Goal: Transaction & Acquisition: Book appointment/travel/reservation

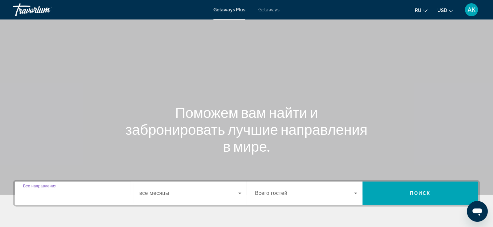
click at [78, 193] on input "Destination Все направления" at bounding box center [74, 194] width 102 height 8
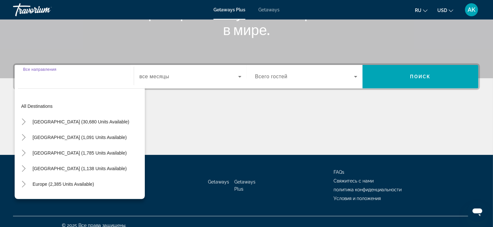
scroll to position [124, 0]
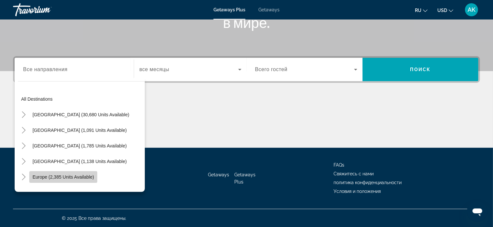
click at [61, 178] on span "Europe (2,385 units available)" at bounding box center [64, 177] width 62 height 5
type input "**********"
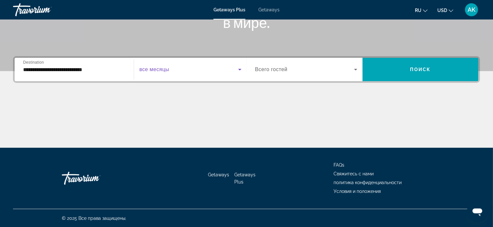
click at [239, 70] on icon "Search widget" at bounding box center [239, 70] width 3 height 2
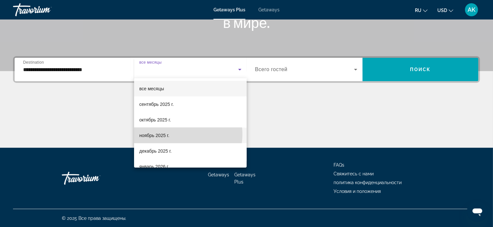
click at [181, 134] on mat-option "ноябрь 2025 г." at bounding box center [190, 136] width 113 height 16
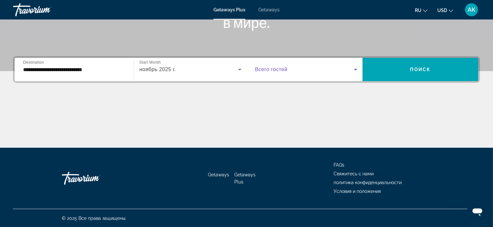
click at [353, 69] on icon "Search widget" at bounding box center [356, 70] width 8 height 8
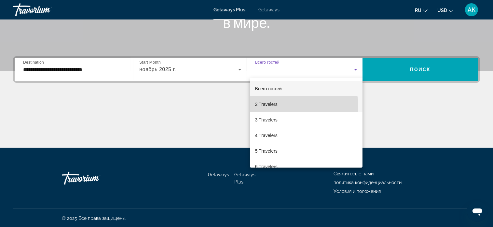
click at [295, 106] on mat-option "2 Travelers" at bounding box center [306, 105] width 113 height 16
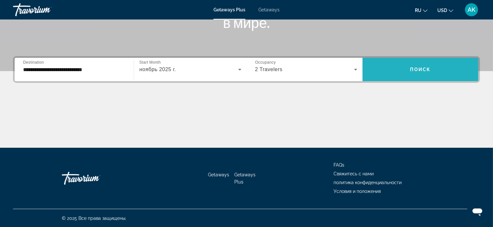
click at [404, 71] on span "Search widget" at bounding box center [421, 70] width 116 height 16
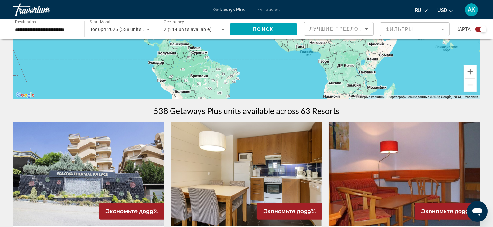
scroll to position [130, 0]
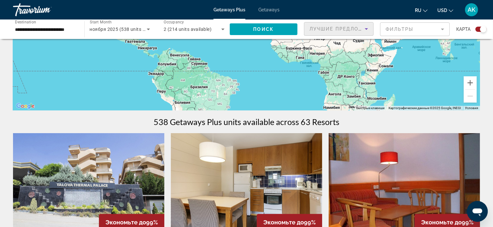
click at [366, 30] on icon "Sort by" at bounding box center [367, 29] width 8 height 8
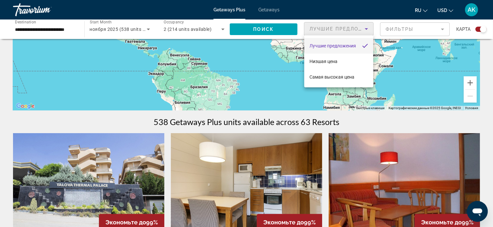
click at [291, 67] on div at bounding box center [246, 113] width 493 height 227
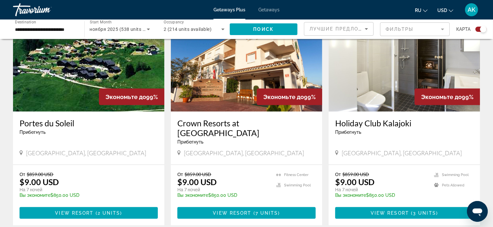
scroll to position [976, 0]
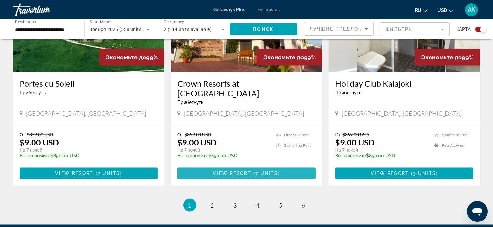
click at [280, 166] on span "Main content" at bounding box center [246, 174] width 138 height 16
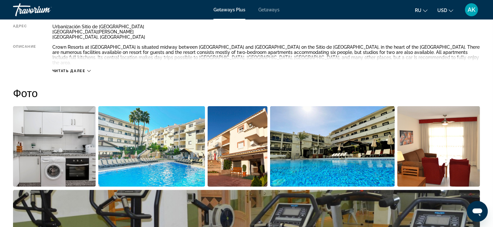
scroll to position [260, 0]
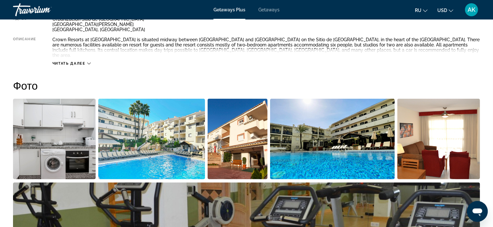
click at [88, 62] on icon "Main content" at bounding box center [89, 64] width 4 height 4
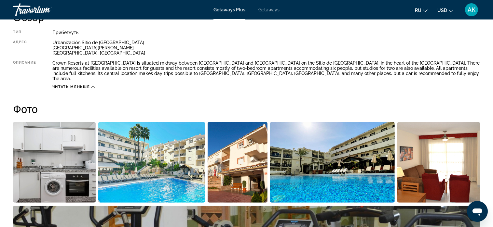
scroll to position [228, 0]
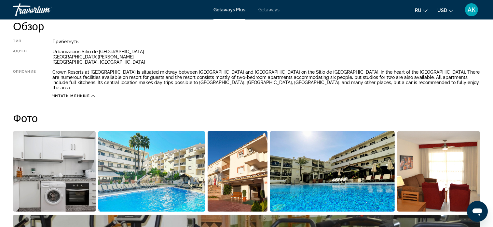
click at [92, 94] on icon "Main content" at bounding box center [93, 96] width 4 height 4
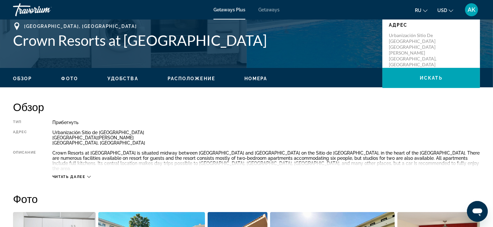
scroll to position [160, 0]
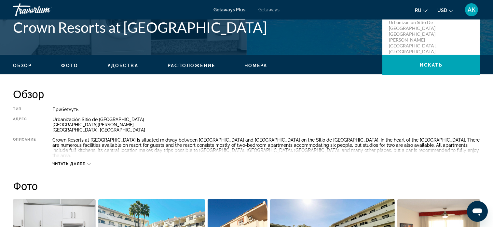
click at [87, 162] on div "Читать далее" at bounding box center [71, 164] width 38 height 4
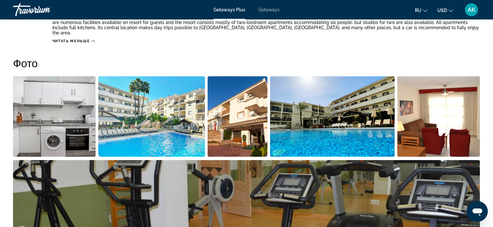
scroll to position [290, 0]
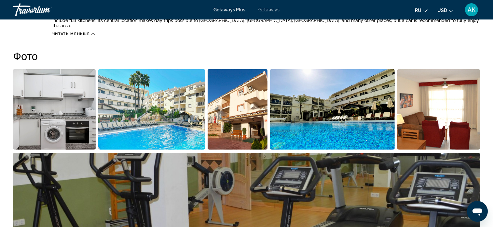
click at [414, 110] on img "Open full-screen image slider" at bounding box center [438, 109] width 83 height 81
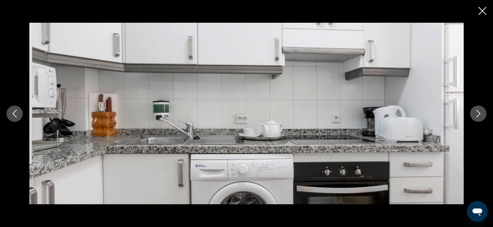
click at [477, 116] on icon "Next image" at bounding box center [478, 114] width 8 height 8
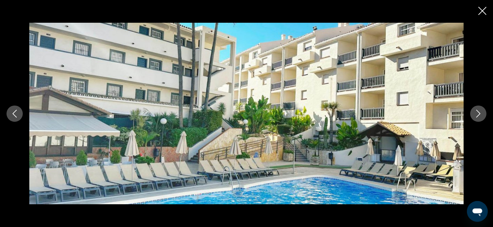
click at [477, 116] on icon "Next image" at bounding box center [478, 114] width 8 height 8
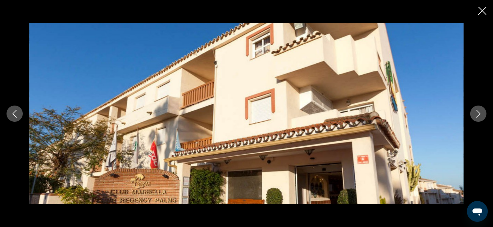
click at [477, 116] on icon "Next image" at bounding box center [478, 114] width 8 height 8
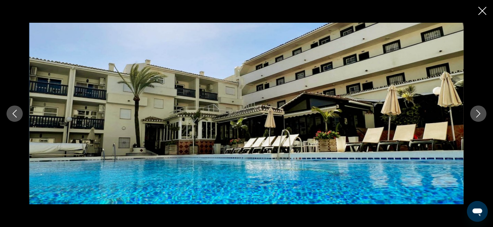
click at [477, 116] on icon "Next image" at bounding box center [478, 114] width 8 height 8
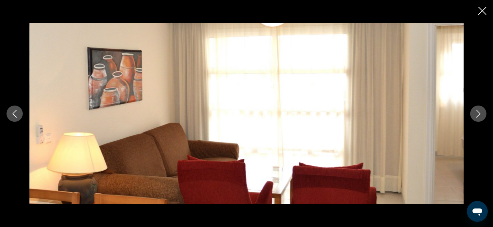
click at [477, 116] on icon "Next image" at bounding box center [478, 114] width 8 height 8
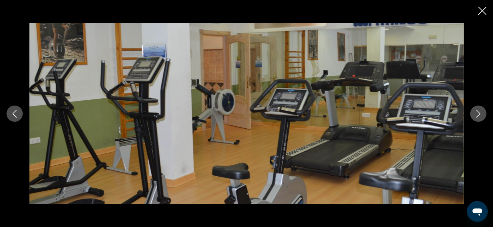
click at [477, 116] on icon "Next image" at bounding box center [478, 114] width 8 height 8
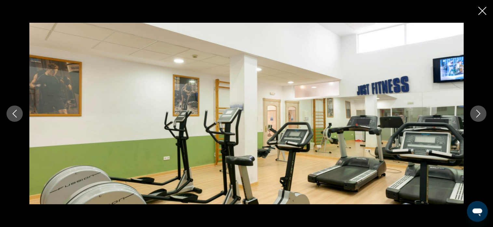
click at [477, 116] on icon "Next image" at bounding box center [478, 114] width 8 height 8
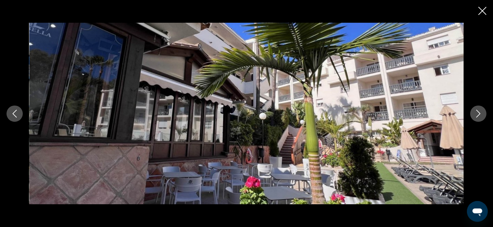
click at [477, 116] on icon "Next image" at bounding box center [478, 114] width 8 height 8
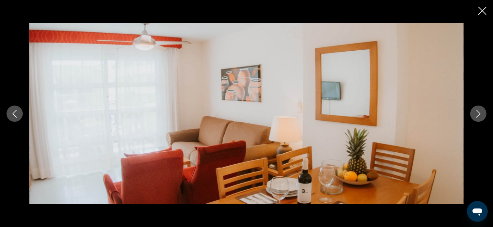
click at [478, 117] on icon "Next image" at bounding box center [478, 114] width 8 height 8
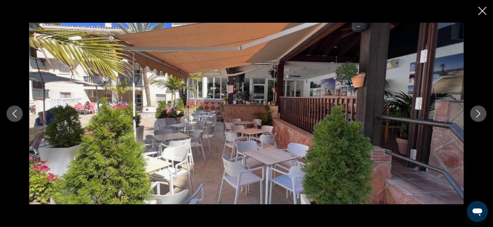
click at [480, 116] on icon "Next image" at bounding box center [478, 114] width 8 height 8
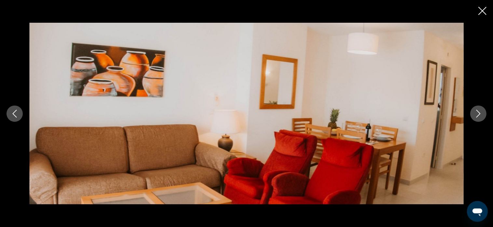
click at [480, 116] on icon "Next image" at bounding box center [478, 114] width 8 height 8
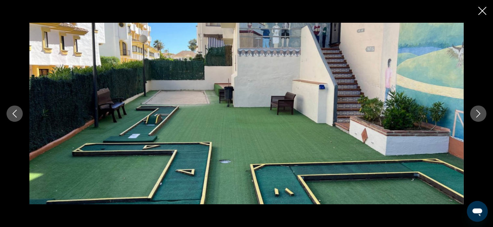
click at [475, 115] on icon "Next image" at bounding box center [478, 114] width 8 height 8
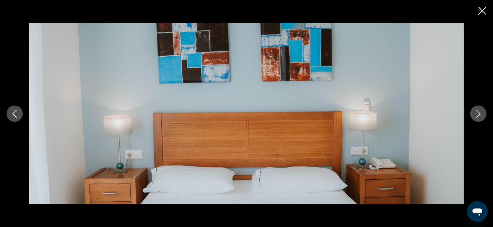
click at [475, 115] on icon "Next image" at bounding box center [478, 114] width 8 height 8
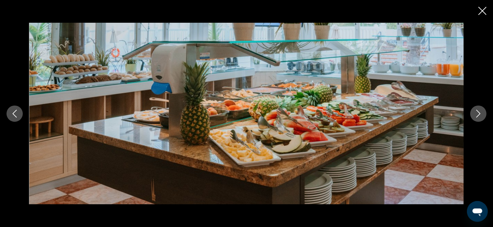
click at [475, 115] on icon "Next image" at bounding box center [478, 114] width 8 height 8
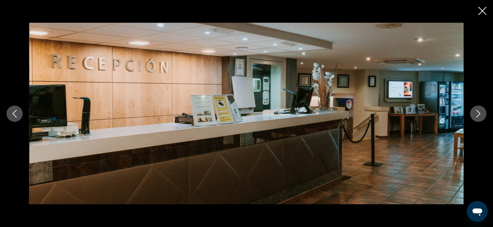
click at [475, 115] on icon "Next image" at bounding box center [478, 114] width 8 height 8
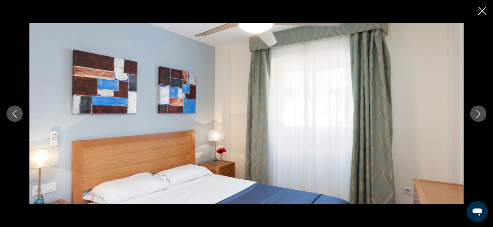
click at [474, 115] on icon "Next image" at bounding box center [478, 114] width 8 height 8
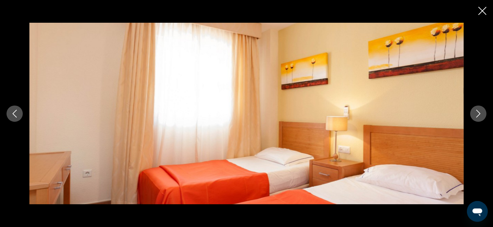
click at [474, 115] on icon "Next image" at bounding box center [478, 114] width 8 height 8
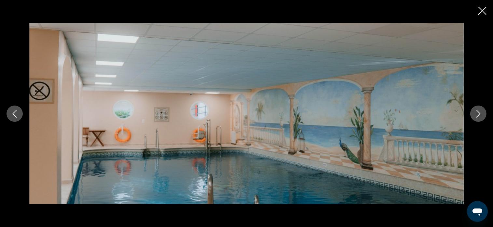
click at [474, 115] on icon "Next image" at bounding box center [478, 114] width 8 height 8
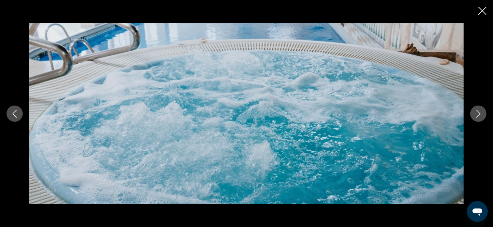
click at [474, 115] on icon "Next image" at bounding box center [478, 114] width 8 height 8
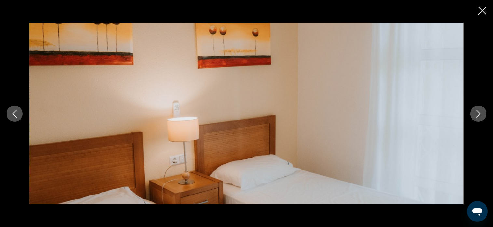
click at [474, 115] on icon "Next image" at bounding box center [478, 114] width 8 height 8
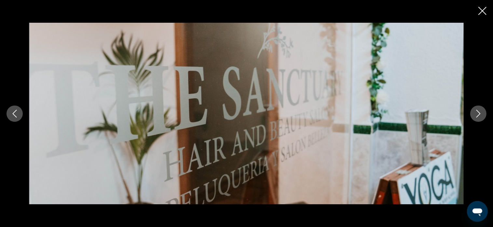
click at [474, 115] on icon "Next image" at bounding box center [478, 114] width 8 height 8
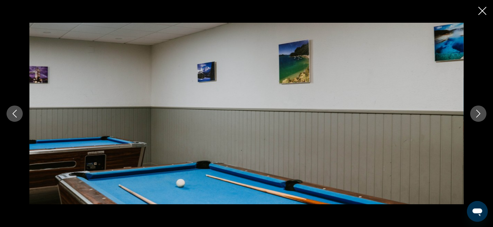
click at [481, 110] on icon "Next image" at bounding box center [478, 114] width 8 height 8
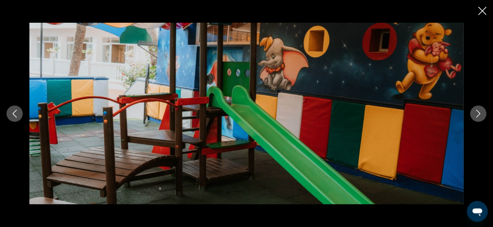
click at [476, 116] on icon "Next image" at bounding box center [478, 114] width 8 height 8
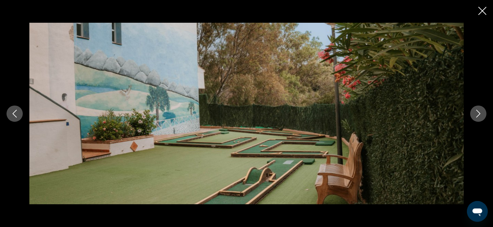
click at [476, 116] on icon "Next image" at bounding box center [478, 114] width 8 height 8
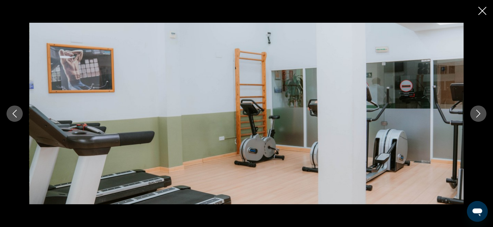
click at [476, 116] on icon "Next image" at bounding box center [478, 114] width 8 height 8
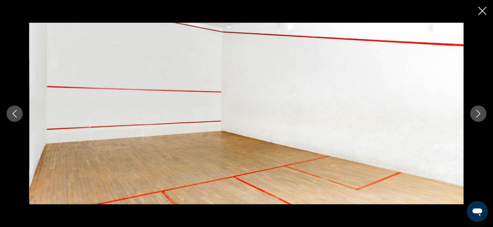
click at [479, 112] on icon "Next image" at bounding box center [478, 114] width 8 height 8
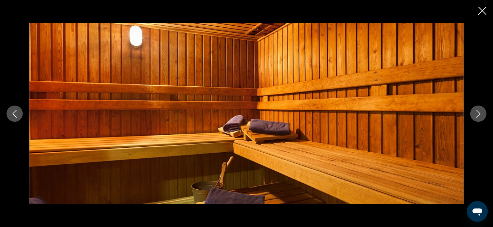
click at [479, 112] on icon "Next image" at bounding box center [478, 114] width 8 height 8
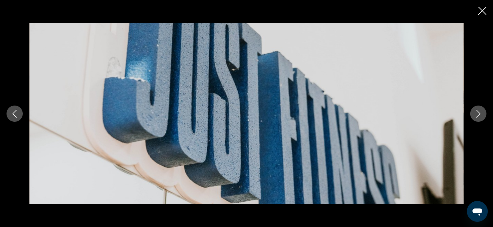
click at [479, 112] on icon "Next image" at bounding box center [478, 114] width 8 height 8
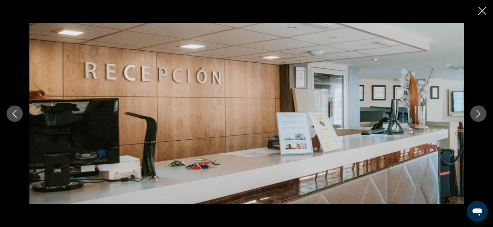
click at [478, 112] on icon "Next image" at bounding box center [478, 114] width 4 height 8
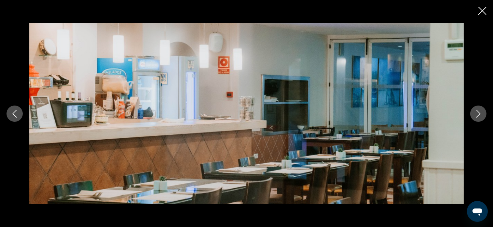
click at [478, 112] on icon "Next image" at bounding box center [478, 114] width 4 height 8
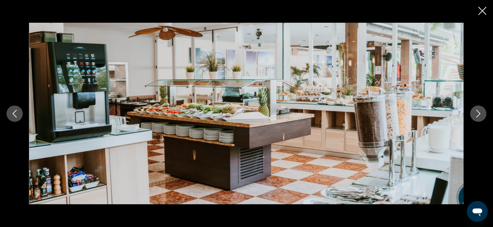
click at [479, 113] on icon "Next image" at bounding box center [478, 114] width 8 height 8
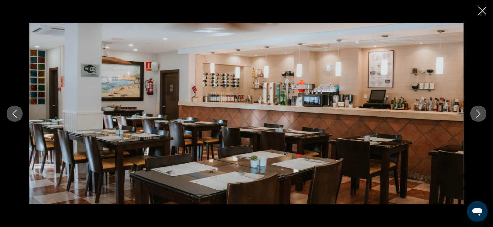
click at [478, 113] on icon "Next image" at bounding box center [478, 114] width 8 height 8
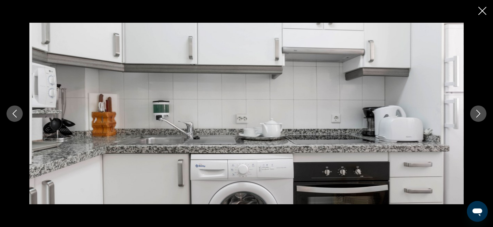
click at [477, 115] on icon "Next image" at bounding box center [478, 114] width 8 height 8
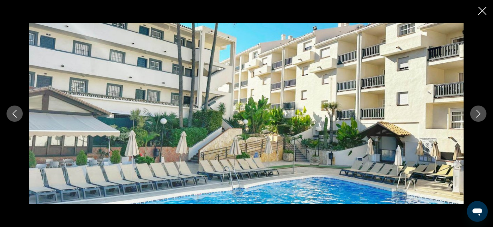
click at [482, 11] on icon "Close slideshow" at bounding box center [482, 11] width 8 height 8
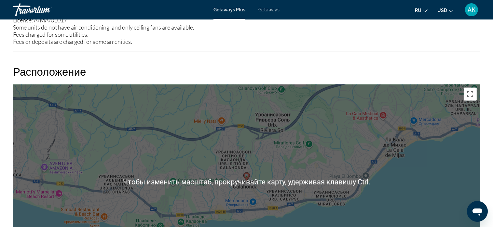
scroll to position [876, 0]
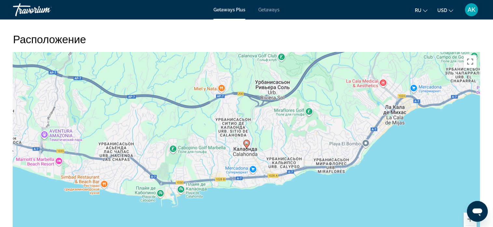
click at [408, 133] on div "Чтобы активировать перетаскивание с помощью клавиатуры, нажмите Alt + Ввод. Пос…" at bounding box center [246, 149] width 467 height 195
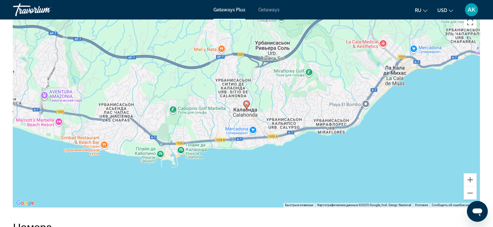
scroll to position [924, 0]
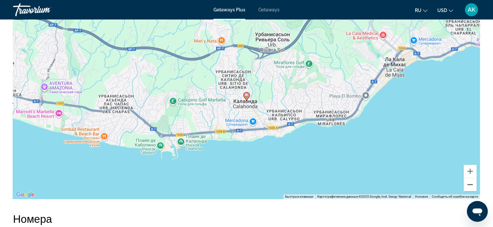
click at [471, 179] on button "Уменьшить" at bounding box center [470, 185] width 13 height 13
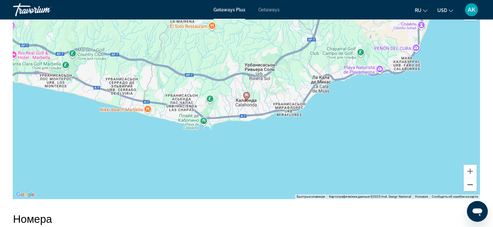
click at [471, 179] on button "Уменьшить" at bounding box center [470, 185] width 13 height 13
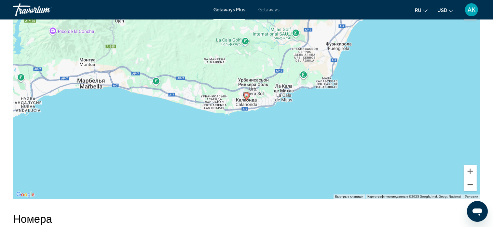
click at [471, 179] on button "Уменьшить" at bounding box center [470, 185] width 13 height 13
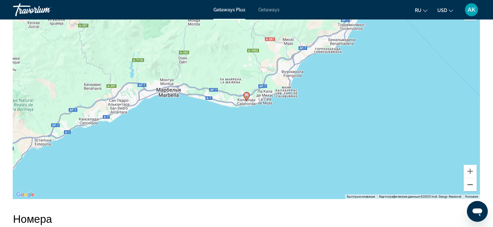
click at [471, 179] on button "Уменьшить" at bounding box center [470, 185] width 13 height 13
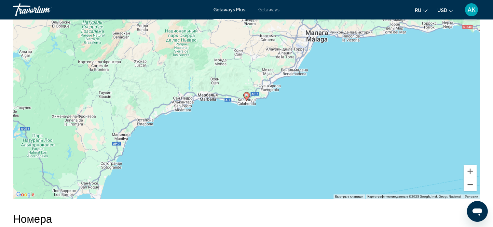
click at [471, 179] on button "Уменьшить" at bounding box center [470, 185] width 13 height 13
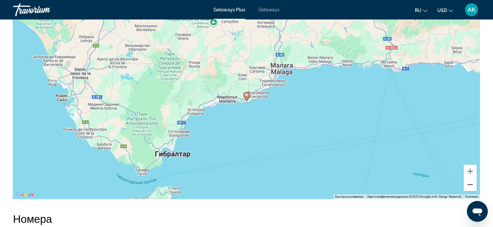
click at [471, 179] on button "Уменьшить" at bounding box center [470, 185] width 13 height 13
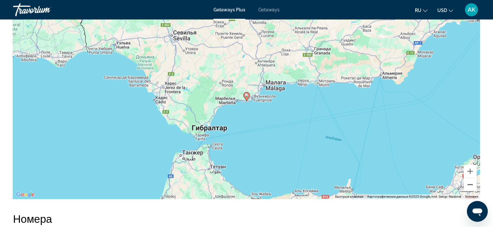
click at [471, 179] on button "Уменьшить" at bounding box center [470, 185] width 13 height 13
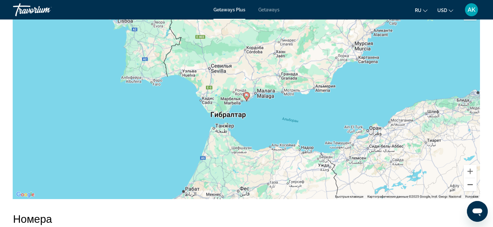
click at [471, 179] on button "Уменьшить" at bounding box center [470, 185] width 13 height 13
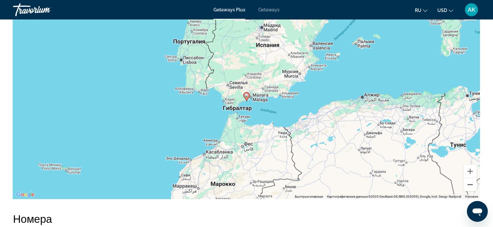
click at [471, 179] on button "Уменьшить" at bounding box center [470, 185] width 13 height 13
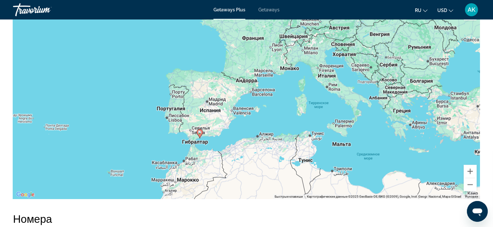
drag, startPoint x: 315, startPoint y: 53, endPoint x: 268, endPoint y: 91, distance: 60.2
click at [268, 91] on div "Чтобы активировать перетаскивание с помощью клавиатуры, нажмите Alt + Ввод. Пос…" at bounding box center [246, 101] width 467 height 195
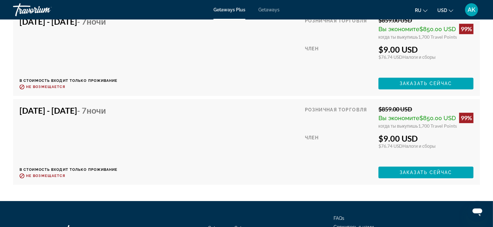
scroll to position [2042, 0]
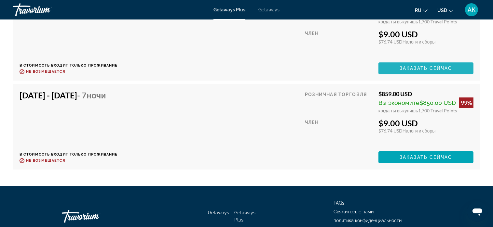
click at [404, 66] on span "Заказать сейчас" at bounding box center [426, 68] width 53 height 5
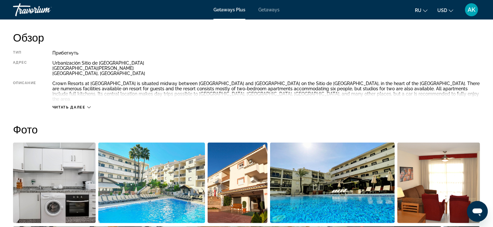
scroll to position [163, 0]
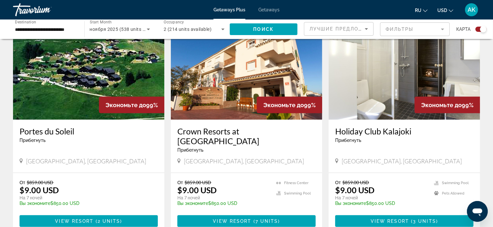
scroll to position [944, 0]
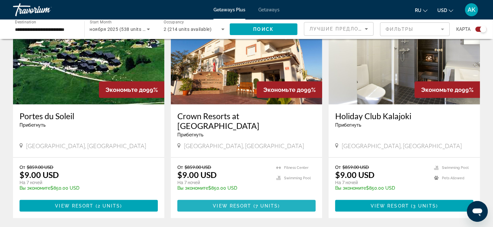
click at [244, 204] on span "View Resort" at bounding box center [232, 206] width 38 height 5
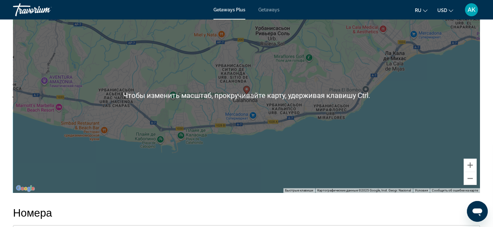
scroll to position [944, 0]
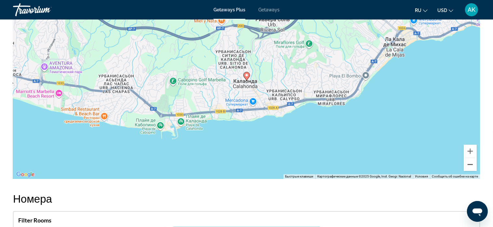
click at [467, 161] on button "Уменьшить" at bounding box center [470, 164] width 13 height 13
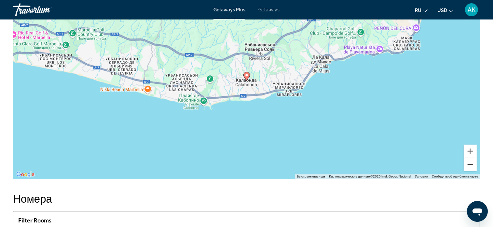
click at [467, 159] on button "Уменьшить" at bounding box center [470, 164] width 13 height 13
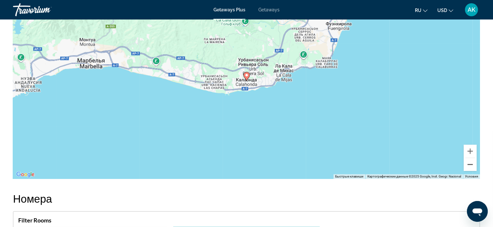
click at [467, 159] on button "Уменьшить" at bounding box center [470, 164] width 13 height 13
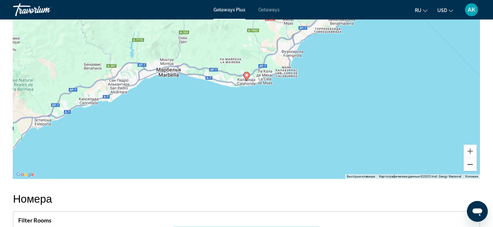
click at [467, 159] on button "Уменьшить" at bounding box center [470, 164] width 13 height 13
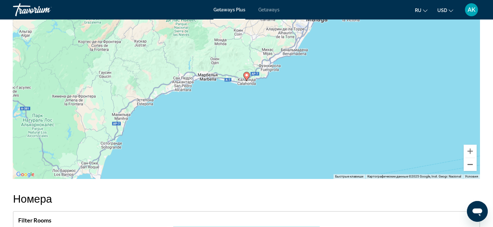
click at [467, 159] on button "Уменьшить" at bounding box center [470, 164] width 13 height 13
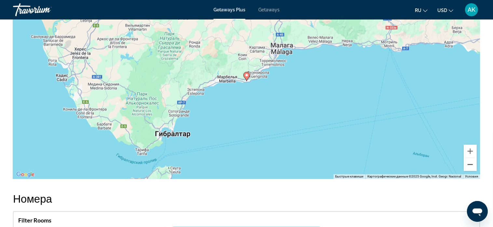
click at [467, 159] on button "Уменьшить" at bounding box center [470, 164] width 13 height 13
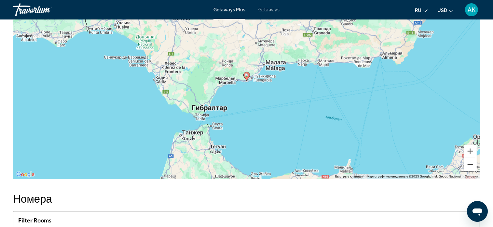
click at [467, 159] on button "Уменьшить" at bounding box center [470, 164] width 13 height 13
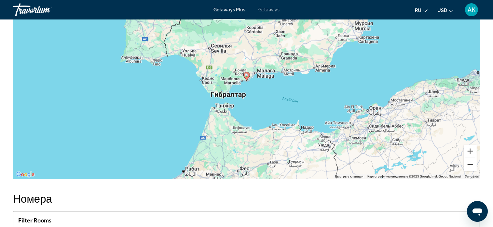
click at [467, 159] on button "Уменьшить" at bounding box center [470, 164] width 13 height 13
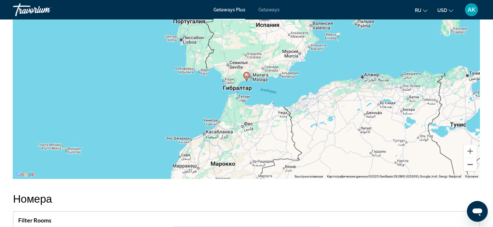
click at [467, 159] on button "Уменьшить" at bounding box center [470, 164] width 13 height 13
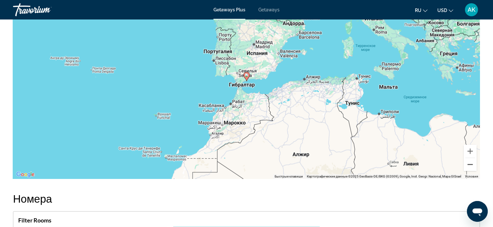
click at [468, 158] on button "Уменьшить" at bounding box center [470, 164] width 13 height 13
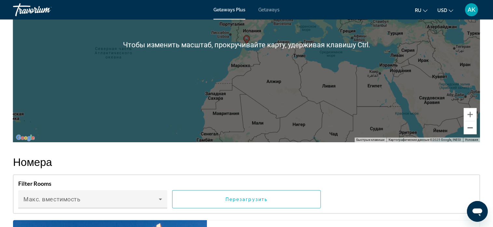
scroll to position [1041, 0]
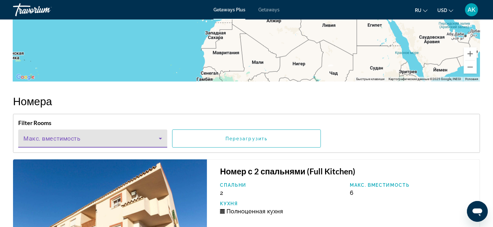
click at [163, 135] on icon "Main content" at bounding box center [161, 139] width 8 height 8
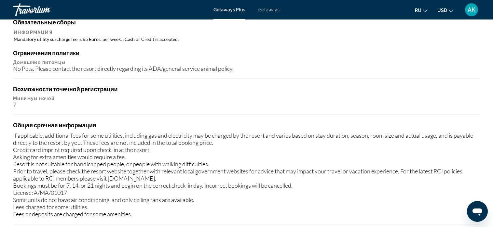
scroll to position [618, 0]
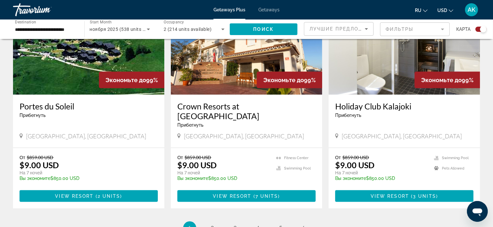
scroll to position [976, 0]
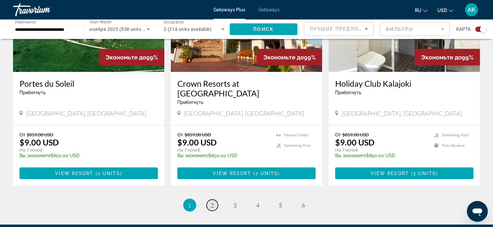
click at [210, 200] on link "page 2" at bounding box center [212, 205] width 11 height 11
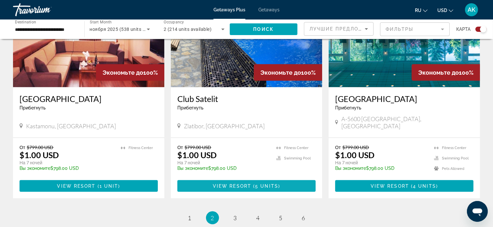
scroll to position [976, 0]
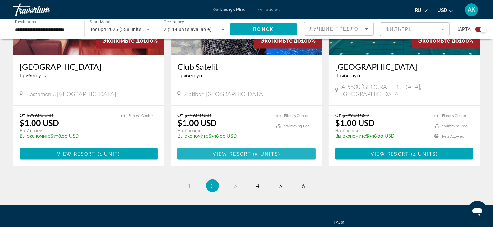
click at [244, 152] on span "View Resort" at bounding box center [232, 154] width 38 height 5
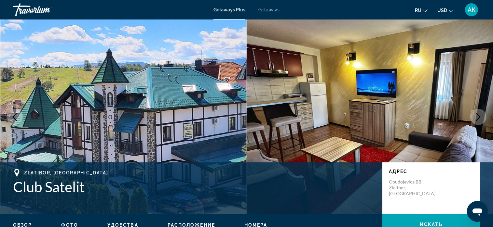
click at [480, 118] on icon "Next image" at bounding box center [478, 117] width 8 height 8
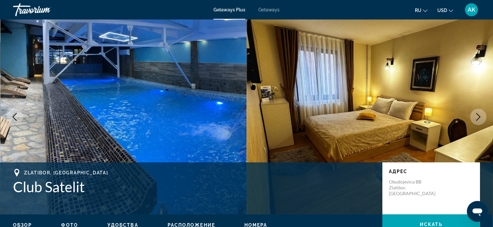
click at [480, 118] on icon "Next image" at bounding box center [478, 117] width 8 height 8
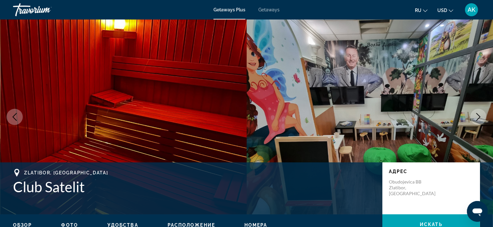
click at [480, 118] on icon "Next image" at bounding box center [478, 117] width 8 height 8
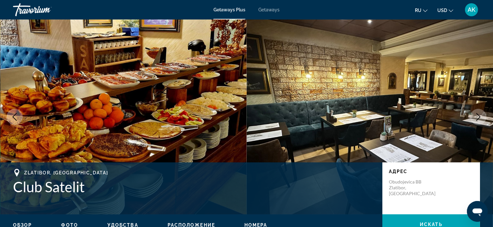
click at [481, 118] on icon "Next image" at bounding box center [478, 117] width 8 height 8
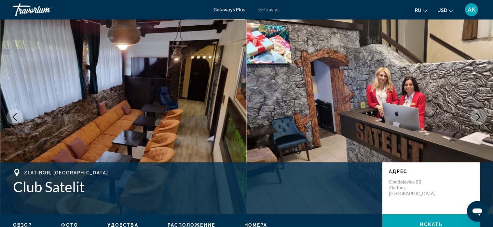
click at [481, 118] on icon "Next image" at bounding box center [478, 117] width 8 height 8
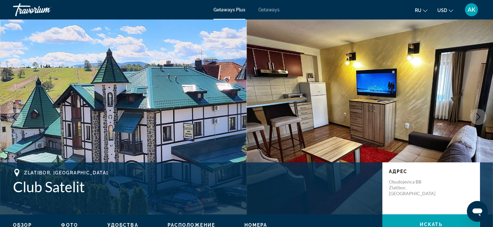
click at [481, 118] on icon "Next image" at bounding box center [478, 117] width 8 height 8
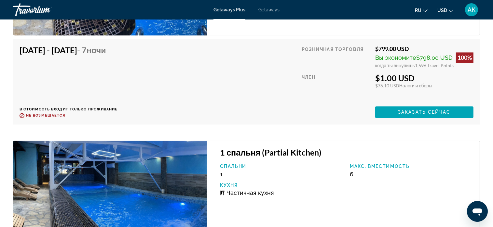
scroll to position [1269, 0]
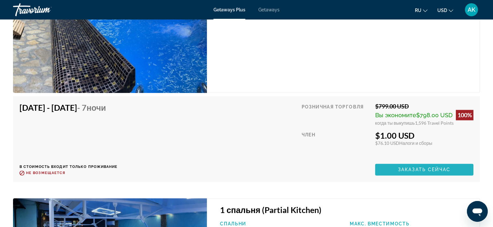
click at [407, 171] on span "Заказать сейчас" at bounding box center [424, 169] width 53 height 5
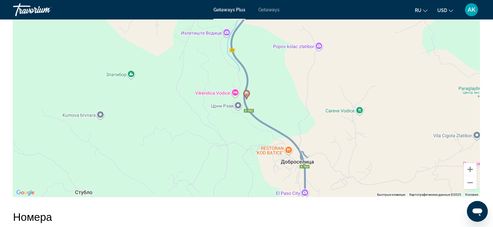
scroll to position [976, 0]
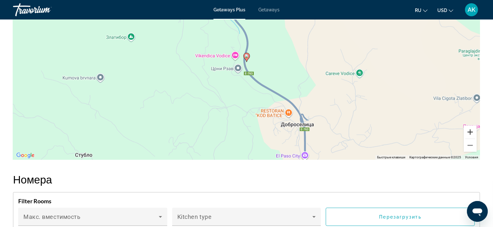
click at [470, 131] on button "Увеличить" at bounding box center [470, 132] width 13 height 13
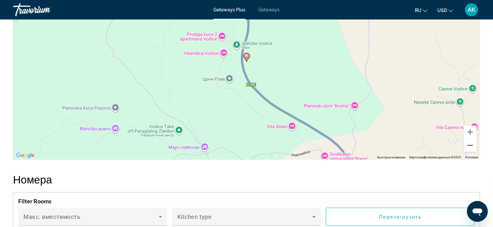
click at [470, 145] on button "Уменьшить" at bounding box center [470, 145] width 13 height 13
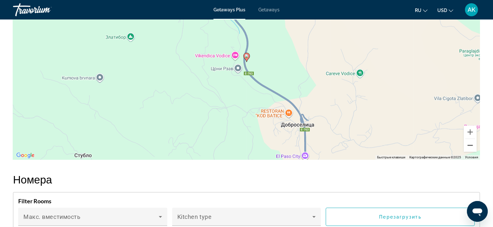
click at [470, 145] on button "Уменьшить" at bounding box center [470, 145] width 13 height 13
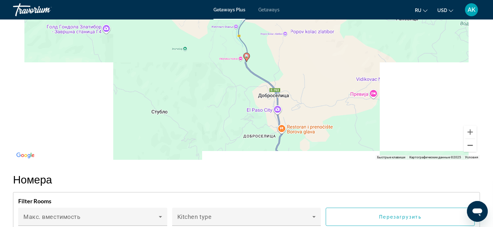
click at [470, 145] on button "Уменьшить" at bounding box center [470, 145] width 13 height 13
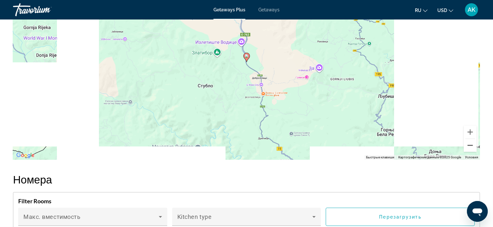
click at [470, 145] on button "Уменьшить" at bounding box center [470, 145] width 13 height 13
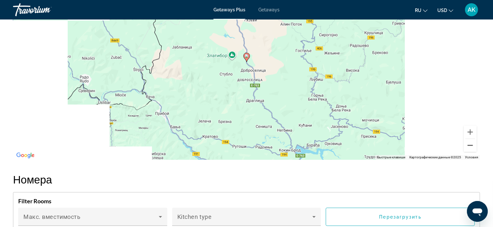
click at [470, 145] on button "Уменьшить" at bounding box center [470, 145] width 13 height 13
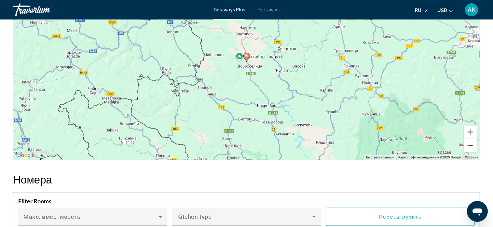
click at [470, 145] on button "Уменьшить" at bounding box center [470, 145] width 13 height 13
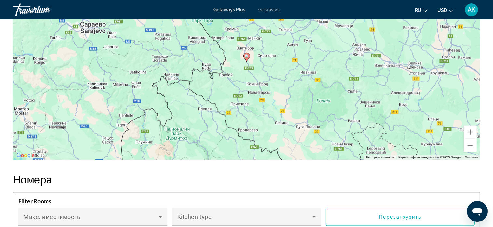
click at [470, 145] on button "Уменьшить" at bounding box center [470, 145] width 13 height 13
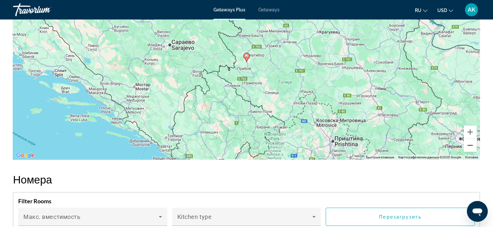
click at [470, 145] on button "Уменьшить" at bounding box center [470, 145] width 13 height 13
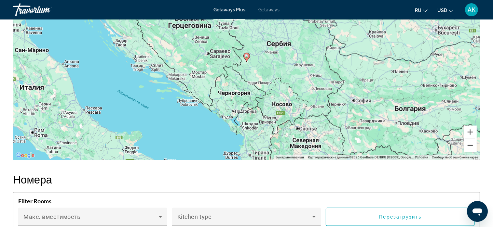
click at [470, 145] on button "Уменьшить" at bounding box center [470, 145] width 13 height 13
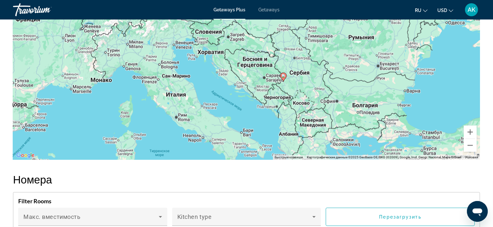
drag, startPoint x: 265, startPoint y: 65, endPoint x: 302, endPoint y: 85, distance: 42.4
click at [302, 85] on div "Чтобы активировать перетаскивание с помощью клавиатуры, нажмите Alt + Ввод. Пос…" at bounding box center [246, 62] width 467 height 195
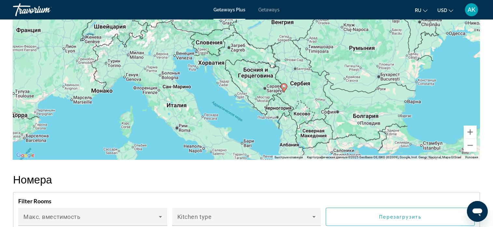
drag, startPoint x: 351, startPoint y: 53, endPoint x: 352, endPoint y: 64, distance: 11.4
click at [352, 64] on div "Чтобы активировать перетаскивание с помощью клавиатуры, нажмите Alt + Ввод. Пос…" at bounding box center [246, 62] width 467 height 195
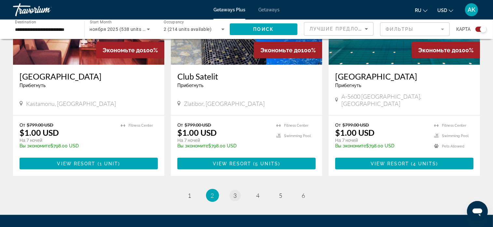
scroll to position [976, 0]
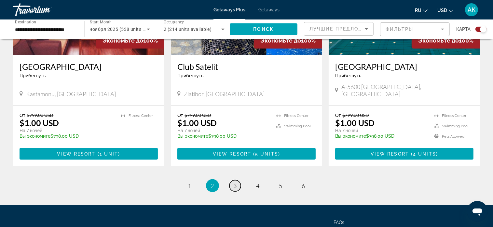
click at [238, 181] on link "page 3" at bounding box center [234, 186] width 11 height 11
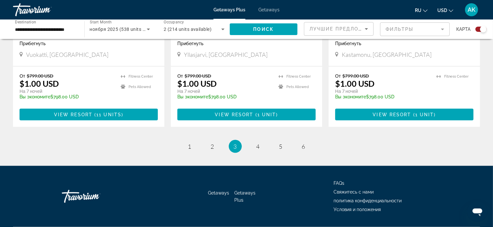
scroll to position [1009, 0]
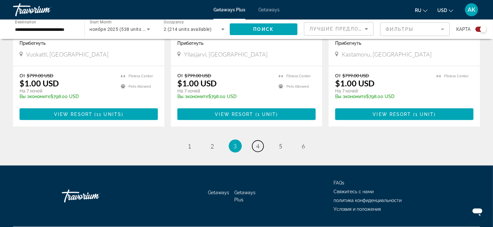
click at [257, 146] on span "4" at bounding box center [257, 146] width 3 height 7
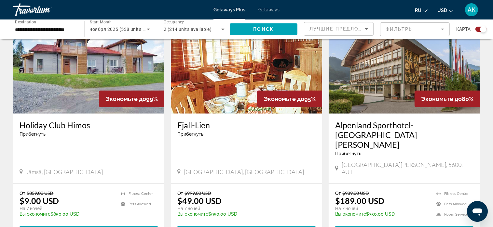
scroll to position [716, 0]
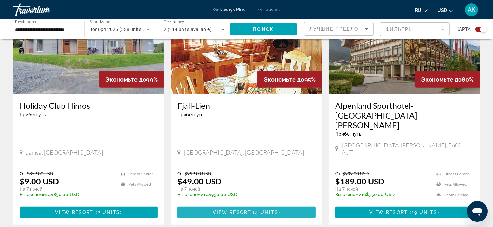
click at [254, 205] on span "Main content" at bounding box center [246, 213] width 138 height 16
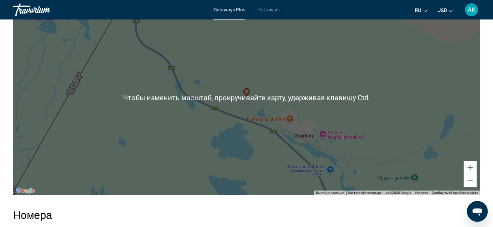
scroll to position [716, 0]
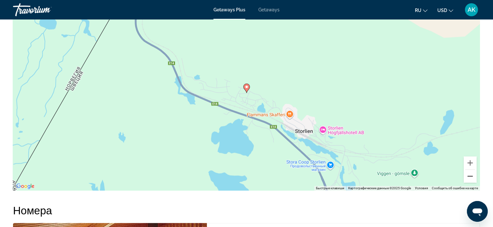
click at [469, 179] on button "Уменьшить" at bounding box center [470, 176] width 13 height 13
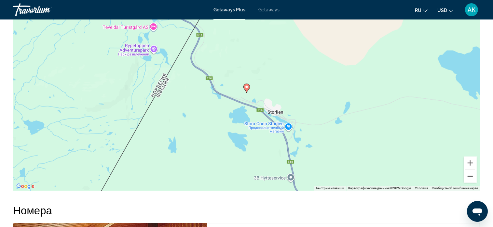
click at [469, 179] on button "Уменьшить" at bounding box center [470, 176] width 13 height 13
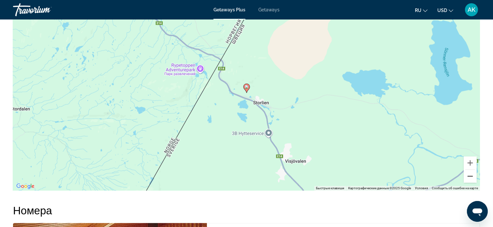
click at [469, 179] on button "Уменьшить" at bounding box center [470, 176] width 13 height 13
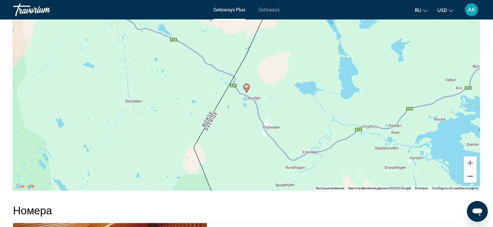
click at [469, 179] on button "Уменьшить" at bounding box center [470, 176] width 13 height 13
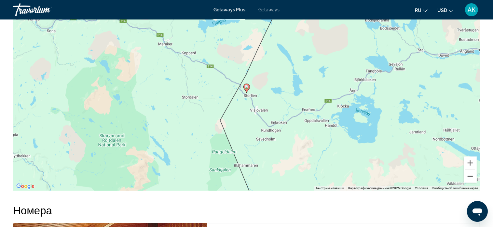
click at [469, 179] on button "Уменьшить" at bounding box center [470, 176] width 13 height 13
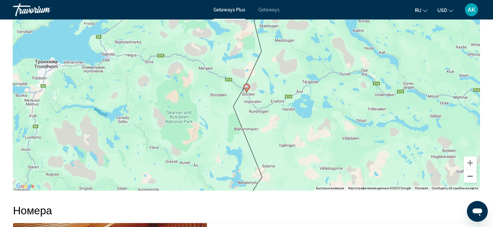
click at [469, 179] on button "Уменьшить" at bounding box center [470, 176] width 13 height 13
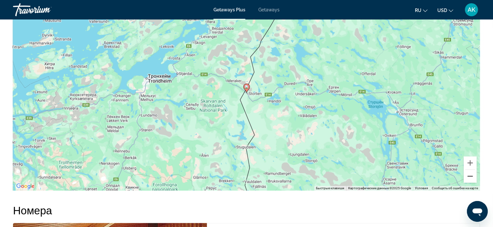
click at [469, 179] on button "Уменьшить" at bounding box center [470, 176] width 13 height 13
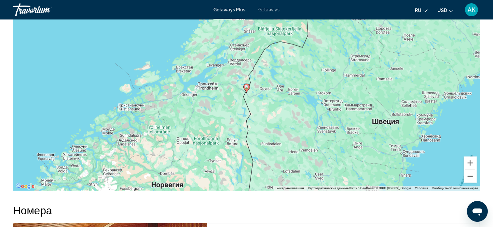
click at [469, 179] on button "Уменьшить" at bounding box center [470, 176] width 13 height 13
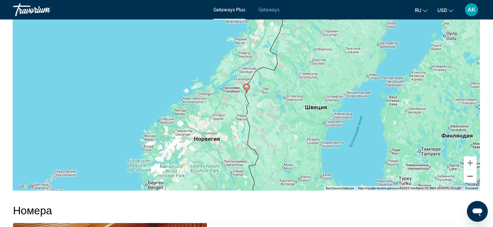
click at [469, 179] on button "Уменьшить" at bounding box center [470, 176] width 13 height 13
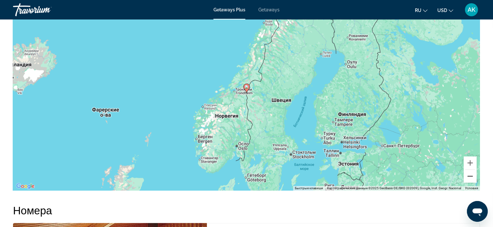
click at [469, 179] on button "Уменьшить" at bounding box center [470, 176] width 13 height 13
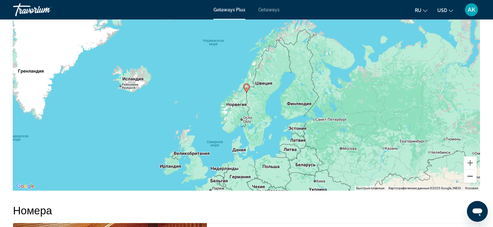
click at [469, 179] on button "Уменьшить" at bounding box center [470, 176] width 13 height 13
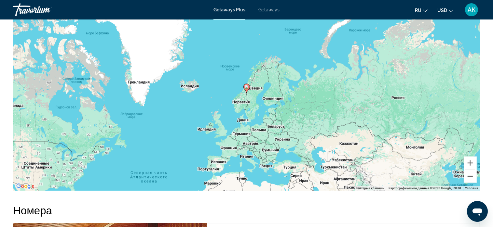
click at [469, 179] on button "Уменьшить" at bounding box center [470, 176] width 13 height 13
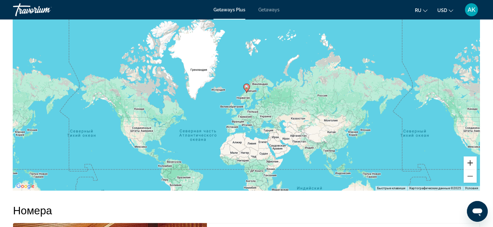
click at [471, 164] on button "Увеличить" at bounding box center [470, 163] width 13 height 13
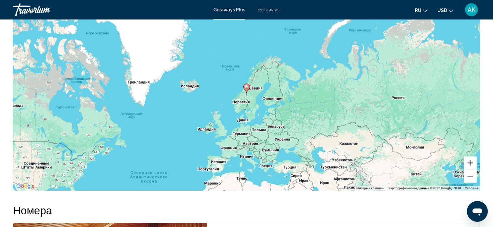
click at [471, 164] on button "Увеличить" at bounding box center [470, 163] width 13 height 13
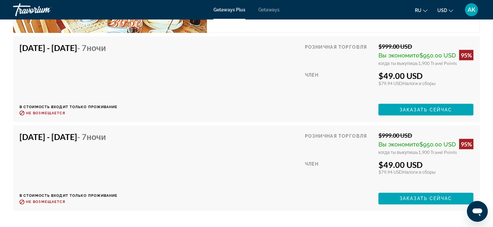
scroll to position [1074, 0]
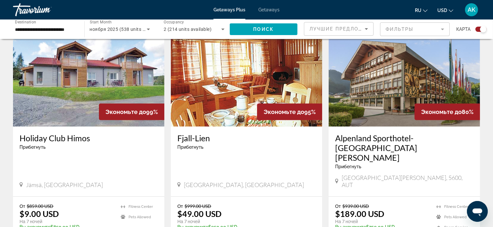
scroll to position [716, 0]
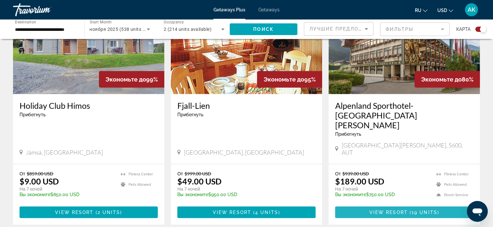
click at [393, 205] on span "Main content" at bounding box center [404, 213] width 138 height 16
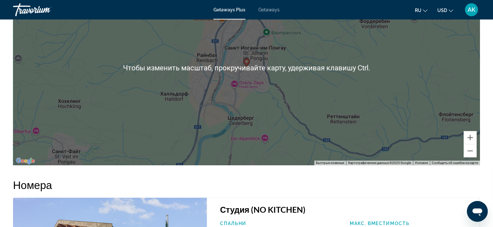
scroll to position [944, 0]
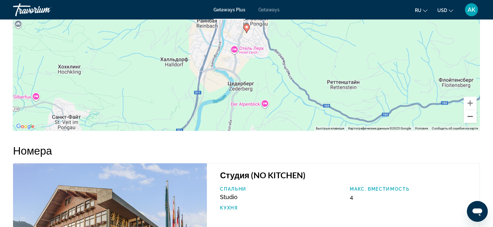
click at [470, 110] on button "Уменьшить" at bounding box center [470, 116] width 13 height 13
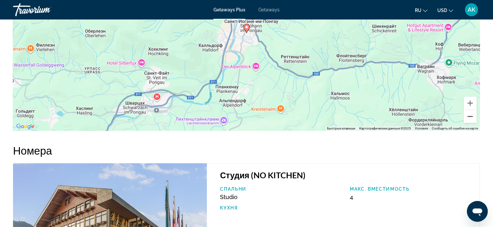
click at [470, 110] on button "Уменьшить" at bounding box center [470, 116] width 13 height 13
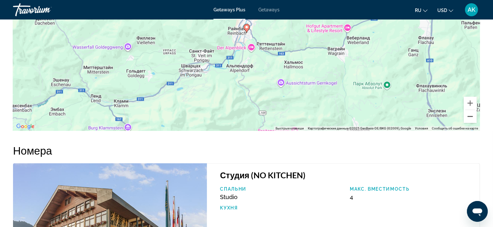
click at [470, 110] on button "Уменьшить" at bounding box center [470, 116] width 13 height 13
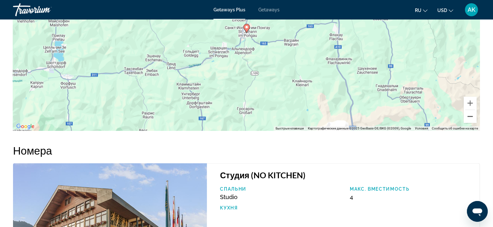
click at [472, 110] on button "Уменьшить" at bounding box center [470, 116] width 13 height 13
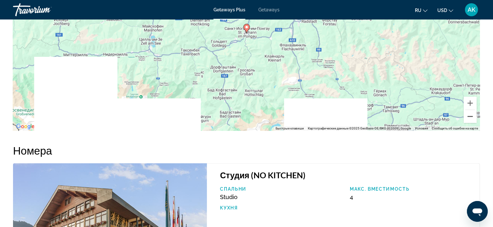
click at [472, 110] on button "Уменьшить" at bounding box center [470, 116] width 13 height 13
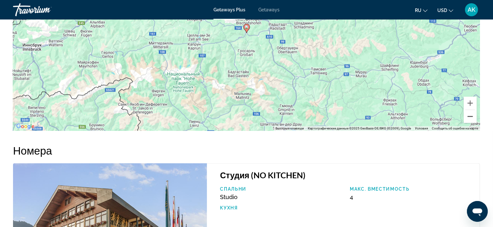
click at [472, 110] on button "Уменьшить" at bounding box center [470, 116] width 13 height 13
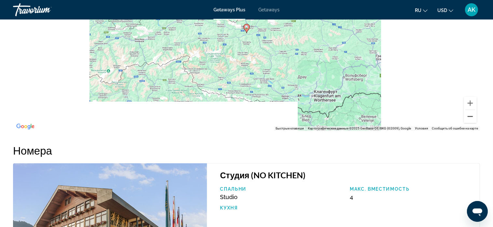
click at [472, 110] on button "Уменьшить" at bounding box center [470, 116] width 13 height 13
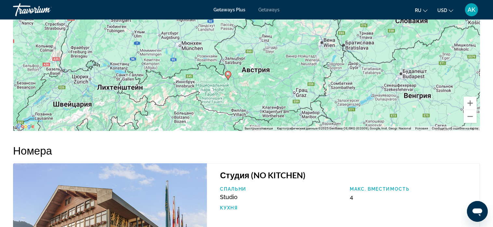
drag, startPoint x: 364, startPoint y: 62, endPoint x: 344, endPoint y: 101, distance: 44.1
click at [344, 102] on div "Чтобы активировать перетаскивание с помощью клавиатуры, нажмите Alt + Ввод. Пос…" at bounding box center [246, 33] width 467 height 195
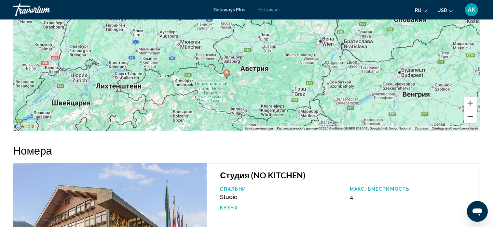
click at [467, 110] on button "Уменьшить" at bounding box center [470, 116] width 13 height 13
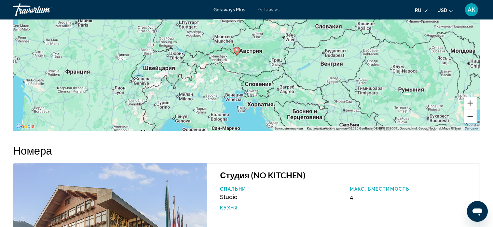
click at [467, 110] on button "Уменьшить" at bounding box center [470, 116] width 13 height 13
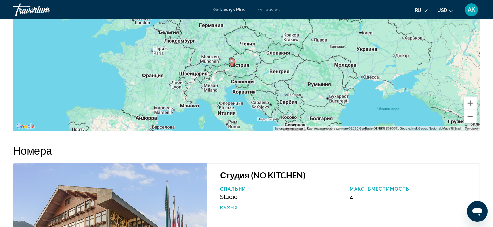
drag, startPoint x: 299, startPoint y: 56, endPoint x: 289, endPoint y: 81, distance: 27.6
click at [289, 81] on div "Чтобы активировать перетаскивание с помощью клавиатуры, нажмите Alt + Ввод. Пос…" at bounding box center [246, 33] width 467 height 195
click at [468, 110] on button "Уменьшить" at bounding box center [470, 116] width 13 height 13
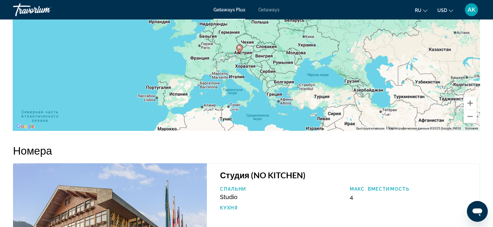
drag, startPoint x: 264, startPoint y: 66, endPoint x: 264, endPoint y: 71, distance: 4.6
click at [264, 71] on div "Чтобы активировать перетаскивание с помощью клавиатуры, нажмите Alt + Ввод. Пос…" at bounding box center [246, 33] width 467 height 195
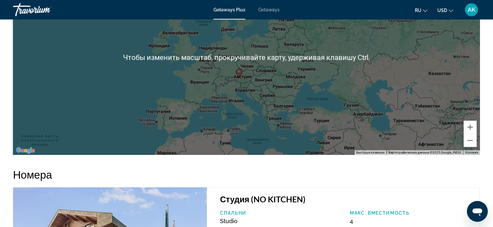
scroll to position [887, 0]
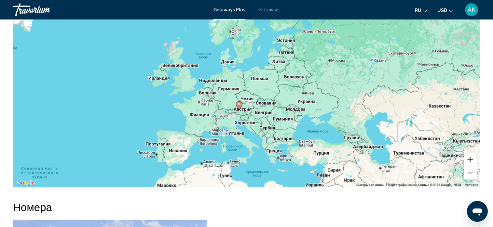
click at [472, 154] on button "Увеличить" at bounding box center [470, 160] width 13 height 13
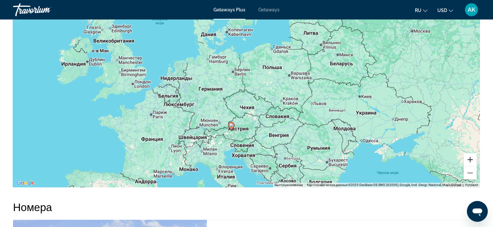
click at [472, 154] on button "Увеличить" at bounding box center [470, 160] width 13 height 13
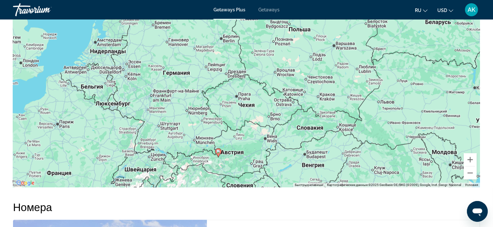
drag, startPoint x: 232, startPoint y: 148, endPoint x: 234, endPoint y: 131, distance: 16.7
click at [234, 131] on div "Чтобы активировать перетаскивание с помощью клавиатуры, нажмите Alt + Ввод. Пос…" at bounding box center [246, 90] width 467 height 195
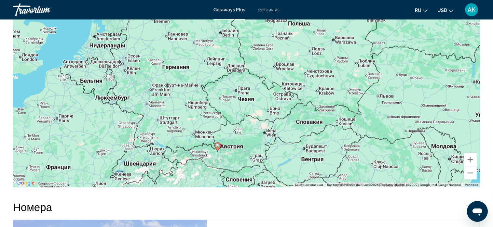
drag, startPoint x: 257, startPoint y: 157, endPoint x: 256, endPoint y: 150, distance: 6.9
click at [256, 150] on div "Чтобы активировать перетаскивание с помощью клавиатуры, нажмите Alt + Ввод. Пос…" at bounding box center [246, 90] width 467 height 195
click at [471, 154] on button "Увеличить" at bounding box center [470, 160] width 13 height 13
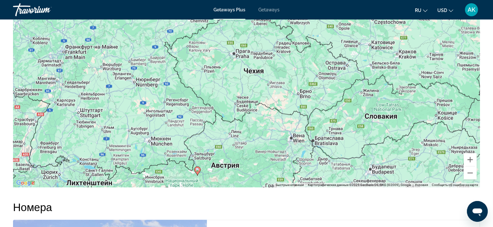
drag, startPoint x: 267, startPoint y: 130, endPoint x: 280, endPoint y: 81, distance: 50.4
click at [280, 81] on div "Чтобы активировать перетаскивание с помощью клавиатуры, нажмите Alt + Ввод. Пос…" at bounding box center [246, 90] width 467 height 195
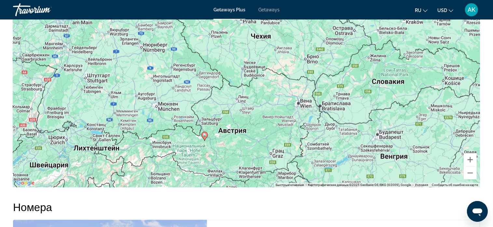
drag, startPoint x: 263, startPoint y: 119, endPoint x: 265, endPoint y: 98, distance: 21.6
click at [265, 98] on div "Чтобы активировать перетаскивание с помощью клавиатуры, нажмите Alt + Ввод. Пос…" at bounding box center [246, 90] width 467 height 195
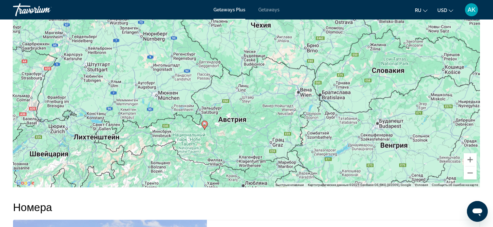
drag, startPoint x: 240, startPoint y: 122, endPoint x: 240, endPoint y: 110, distance: 12.4
click at [240, 110] on div "Чтобы активировать перетаскивание с помощью клавиатуры, нажмите Alt + Ввод. Пос…" at bounding box center [246, 90] width 467 height 195
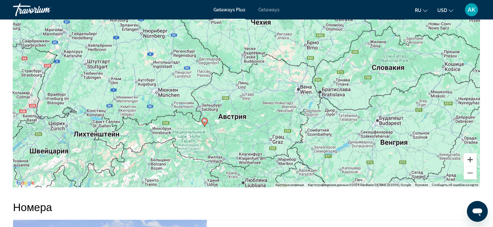
click at [469, 154] on button "Увеличить" at bounding box center [470, 160] width 13 height 13
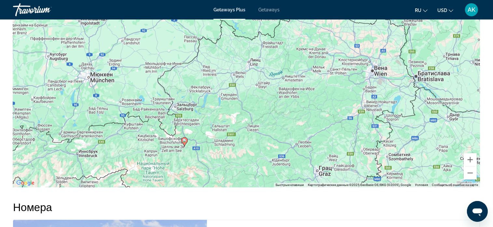
drag, startPoint x: 232, startPoint y: 136, endPoint x: 255, endPoint y: 117, distance: 29.6
click at [255, 117] on div "Чтобы активировать перетаскивание с помощью клавиатуры, нажмите Alt + Ввод. Пос…" at bounding box center [246, 90] width 467 height 195
click at [468, 154] on button "Увеличить" at bounding box center [470, 160] width 13 height 13
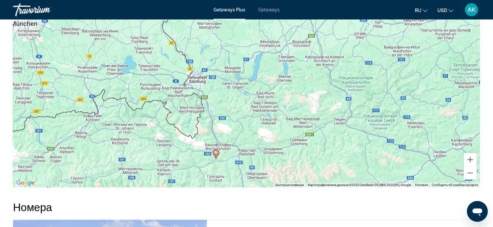
drag, startPoint x: 207, startPoint y: 131, endPoint x: 302, endPoint y: 82, distance: 107.0
click at [302, 83] on div "Чтобы активировать перетаскивание с помощью клавиатуры, нажмите Alt + Ввод. Пос…" at bounding box center [246, 90] width 467 height 195
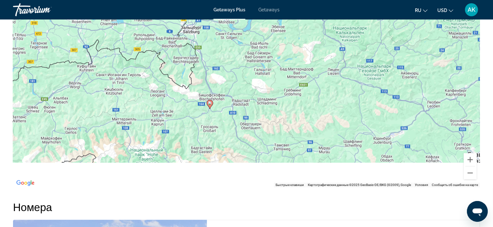
drag, startPoint x: 299, startPoint y: 135, endPoint x: 293, endPoint y: 79, distance: 56.0
click at [293, 79] on div "Чтобы активировать перетаскивание с помощью клавиатуры, нажмите Alt + Ввод. Пос…" at bounding box center [246, 90] width 467 height 195
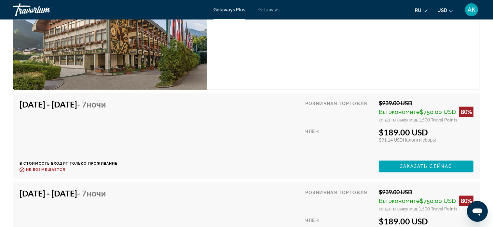
scroll to position [1147, 0]
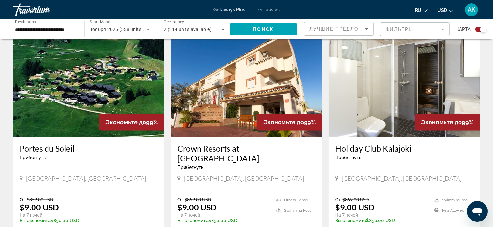
scroll to position [976, 0]
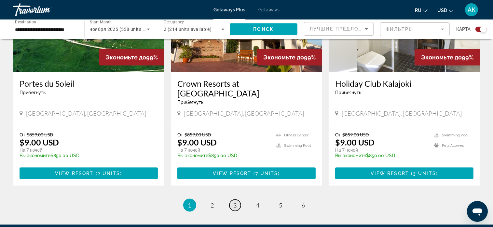
click at [235, 202] on span "3" at bounding box center [235, 205] width 3 height 7
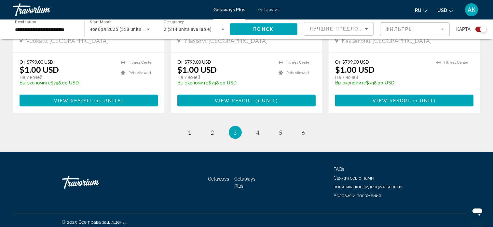
scroll to position [1027, 0]
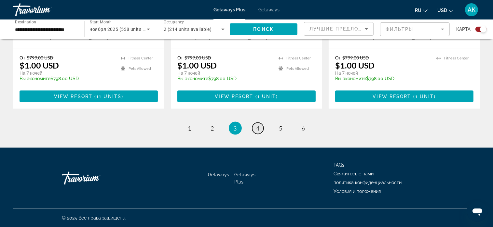
click at [256, 126] on span "4" at bounding box center [257, 128] width 3 height 7
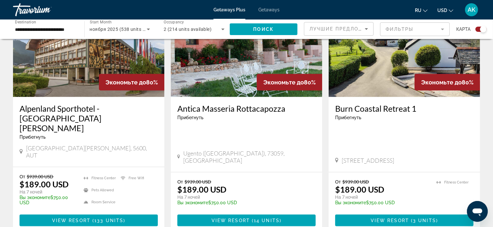
scroll to position [976, 0]
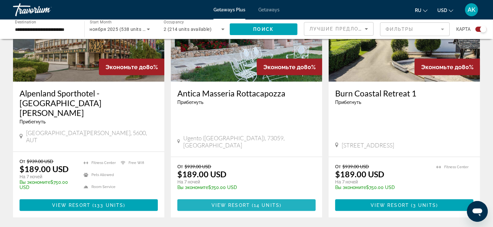
click at [256, 198] on span "Main content" at bounding box center [246, 206] width 138 height 16
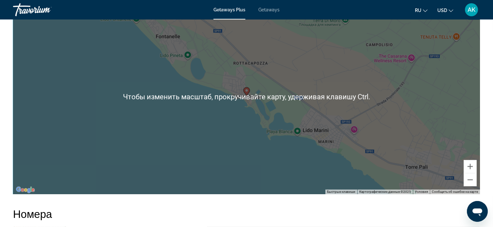
scroll to position [846, 0]
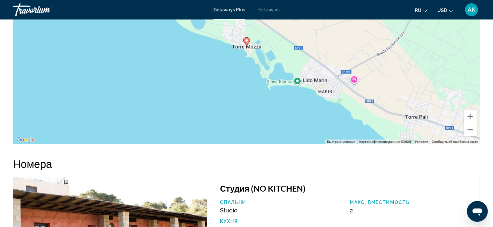
click at [471, 129] on button "Уменьшить" at bounding box center [470, 130] width 13 height 13
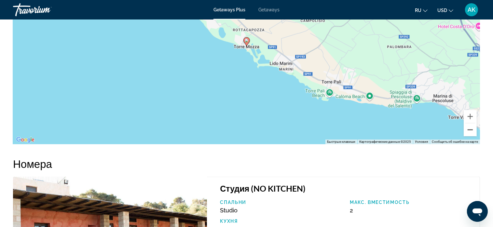
click at [471, 129] on button "Уменьшить" at bounding box center [470, 130] width 13 height 13
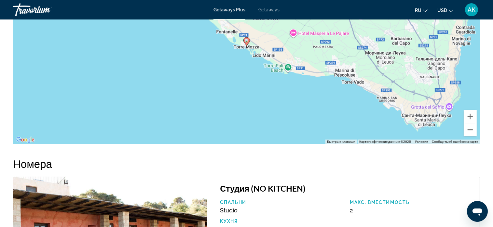
click at [471, 129] on button "Уменьшить" at bounding box center [470, 130] width 13 height 13
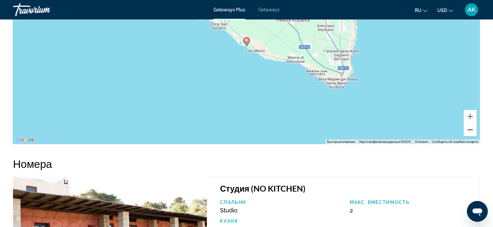
click at [471, 129] on button "Уменьшить" at bounding box center [470, 130] width 13 height 13
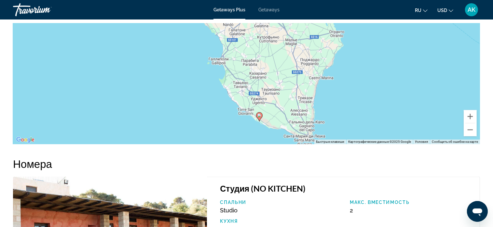
drag, startPoint x: 317, startPoint y: 60, endPoint x: 329, endPoint y: 137, distance: 78.8
click at [329, 137] on div "Чтобы активировать перетаскивание с помощью клавиатуры, нажмите Alt + Ввод. Пос…" at bounding box center [246, 46] width 467 height 195
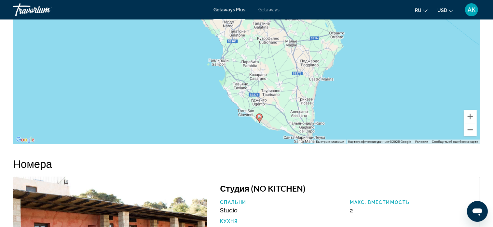
click at [474, 129] on button "Уменьшить" at bounding box center [470, 130] width 13 height 13
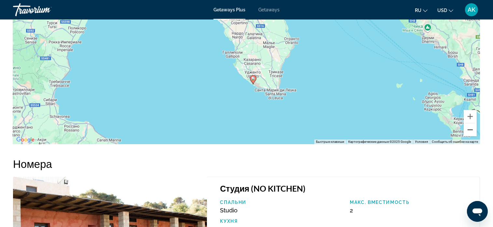
click at [474, 129] on button "Уменьшить" at bounding box center [470, 130] width 13 height 13
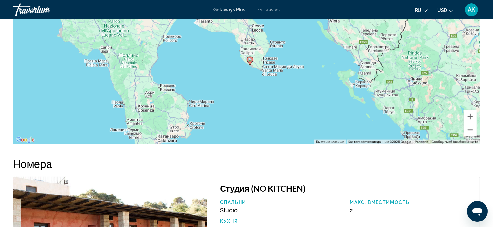
click at [474, 129] on button "Уменьшить" at bounding box center [470, 130] width 13 height 13
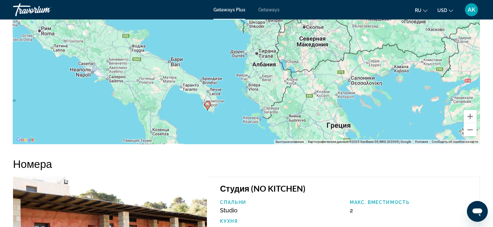
drag, startPoint x: 280, startPoint y: 80, endPoint x: 239, endPoint y: 136, distance: 68.7
click at [239, 136] on div "Чтобы активировать перетаскивание с помощью клавиатуры, нажмите Alt + Ввод. Пос…" at bounding box center [246, 46] width 467 height 195
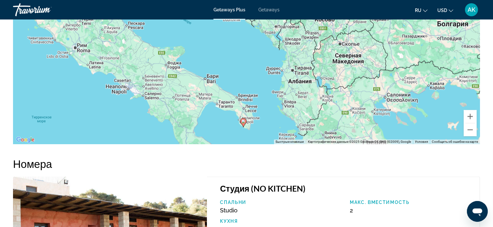
drag, startPoint x: 225, startPoint y: 114, endPoint x: 261, endPoint y: 131, distance: 40.3
click at [261, 131] on div "Чтобы активировать перетаскивание с помощью клавиатуры, нажмите Alt + Ввод. Пос…" at bounding box center [246, 46] width 467 height 195
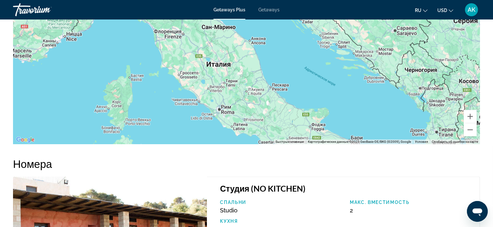
drag, startPoint x: 184, startPoint y: 92, endPoint x: 324, endPoint y: 143, distance: 149.0
click at [324, 143] on div "Чтобы активировать перетаскивание с помощью клавиатуры, нажмите Alt + Ввод. Пос…" at bounding box center [246, 46] width 467 height 195
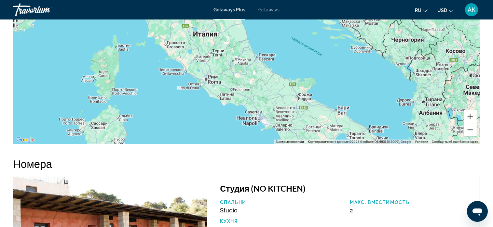
click at [468, 129] on button "Уменьшить" at bounding box center [470, 130] width 13 height 13
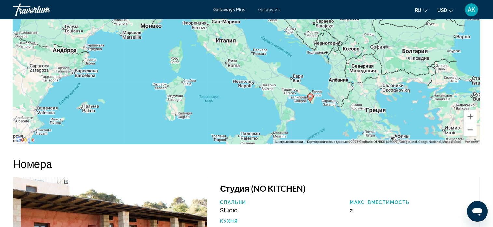
click at [468, 129] on button "Уменьшить" at bounding box center [470, 130] width 13 height 13
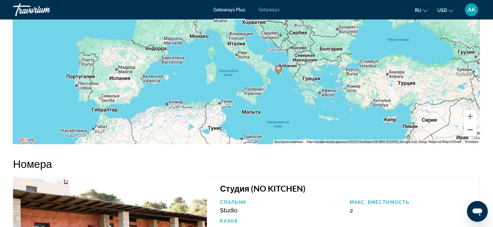
click at [468, 129] on button "Уменьшить" at bounding box center [470, 130] width 13 height 13
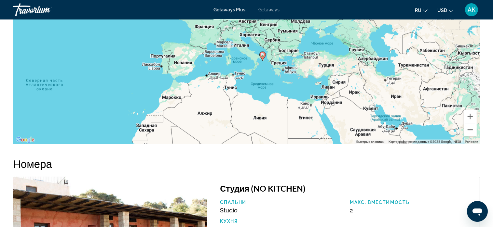
click at [468, 129] on button "Уменьшить" at bounding box center [470, 130] width 13 height 13
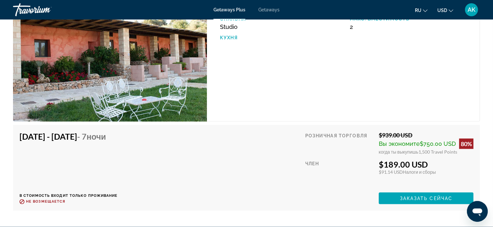
scroll to position [1074, 0]
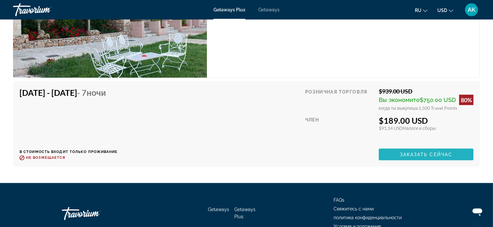
click at [440, 154] on span "Заказать сейчас" at bounding box center [426, 154] width 53 height 5
click at [0, 0] on div at bounding box center [0, 0] width 0 height 0
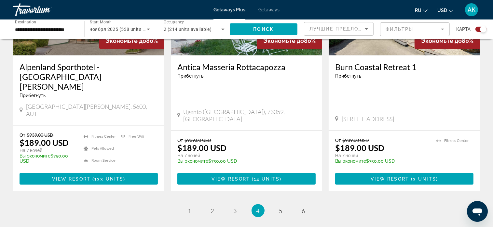
scroll to position [1009, 0]
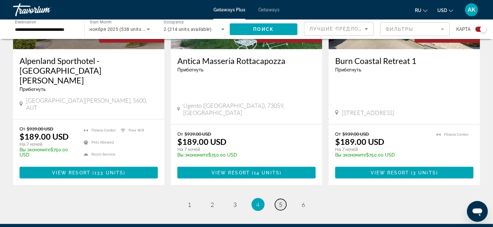
click at [281, 201] on span "5" at bounding box center [280, 204] width 3 height 7
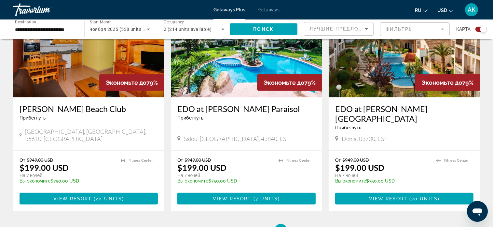
scroll to position [1009, 0]
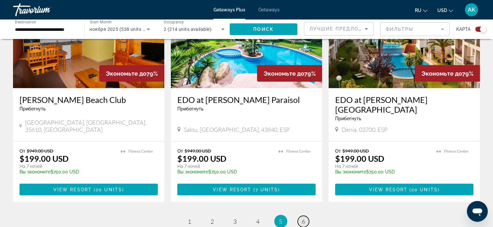
click at [303, 218] on span "6" at bounding box center [303, 221] width 3 height 7
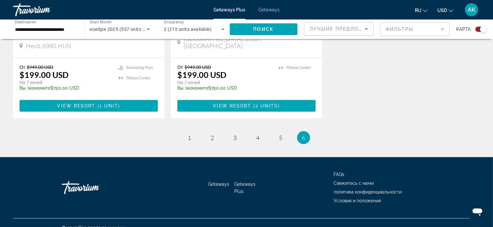
scroll to position [363, 0]
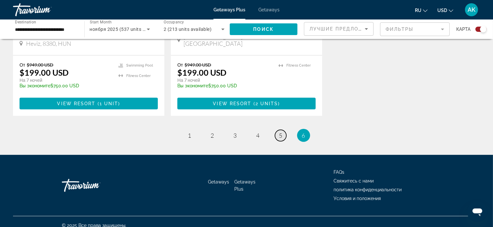
click at [280, 132] on span "5" at bounding box center [280, 135] width 3 height 7
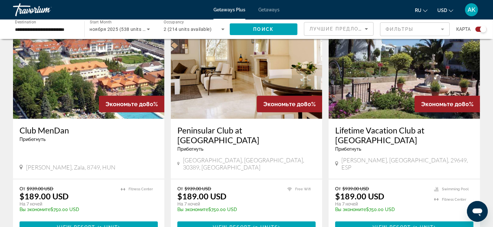
scroll to position [260, 0]
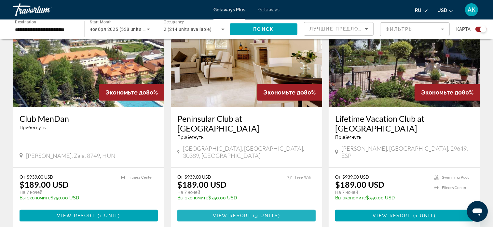
click at [244, 208] on span "Main content" at bounding box center [246, 216] width 138 height 16
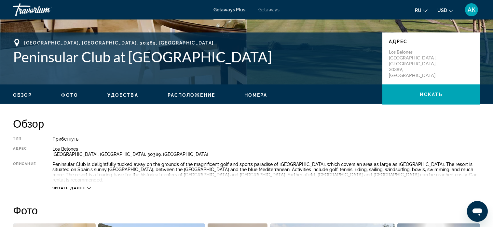
scroll to position [163, 0]
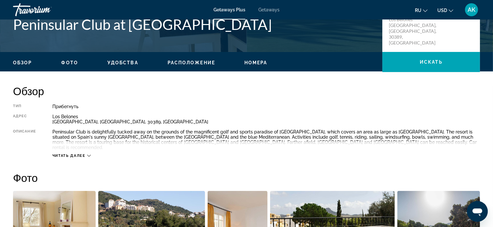
click at [88, 154] on icon "Main content" at bounding box center [89, 156] width 4 height 4
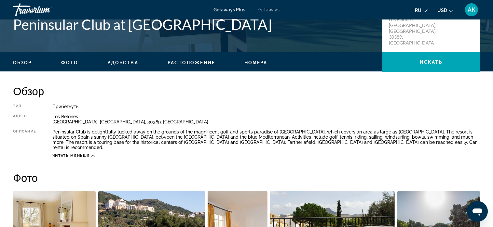
click at [94, 154] on icon "Main content" at bounding box center [93, 156] width 4 height 4
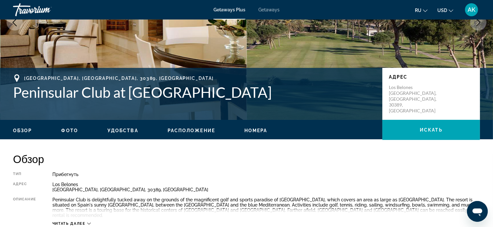
scroll to position [160, 0]
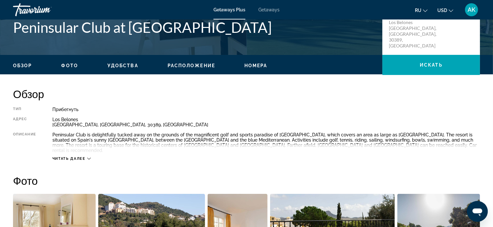
click at [89, 157] on icon "Main content" at bounding box center [89, 159] width 4 height 4
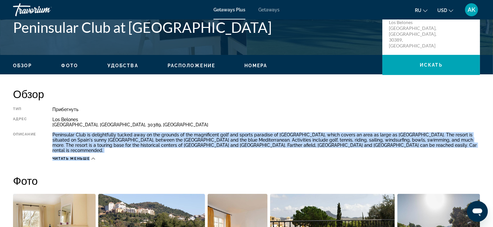
drag, startPoint x: 52, startPoint y: 134, endPoint x: 300, endPoint y: 148, distance: 247.7
click at [300, 148] on div "Тип Прибегнуть Все включено Нет «все включено» Адрес Los Belones [GEOGRAPHIC_DA…" at bounding box center [246, 134] width 467 height 54
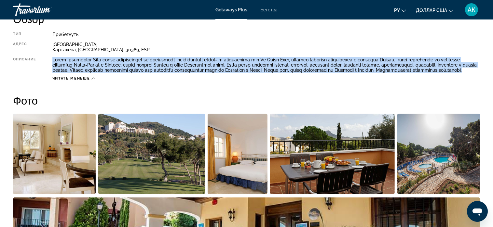
scroll to position [260, 0]
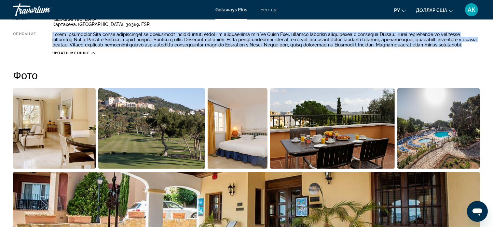
click at [412, 148] on img "Открыть полноэкранный слайдер изображений" at bounding box center [438, 129] width 83 height 81
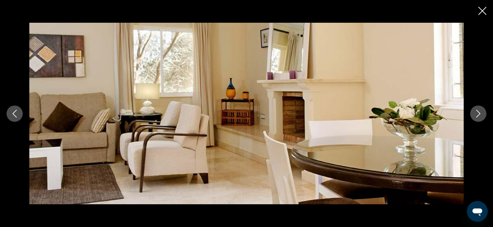
click at [482, 113] on button "Next image" at bounding box center [478, 114] width 16 height 16
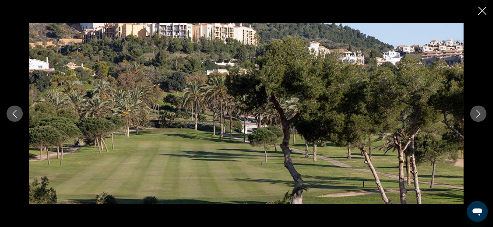
click at [482, 113] on button "Next image" at bounding box center [478, 114] width 16 height 16
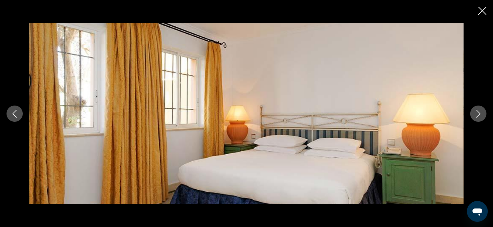
click at [476, 114] on icon "Next image" at bounding box center [478, 114] width 8 height 8
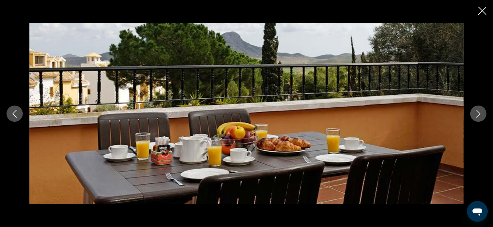
click at [476, 114] on icon "Next image" at bounding box center [478, 114] width 8 height 8
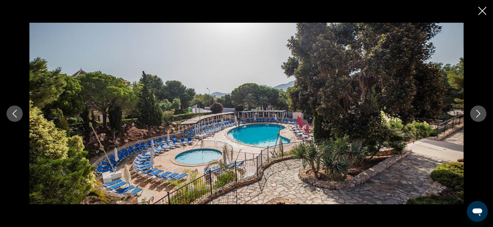
click at [14, 114] on icon "Previous image" at bounding box center [15, 114] width 8 height 8
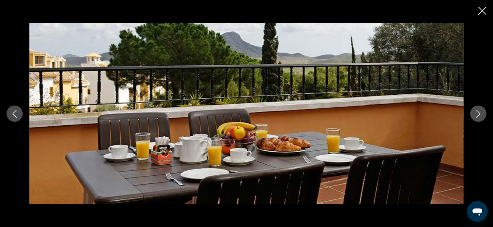
click at [480, 111] on icon "Next image" at bounding box center [478, 114] width 8 height 8
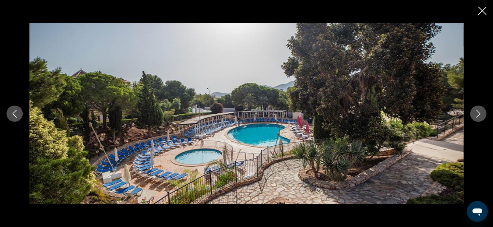
click at [481, 111] on icon "Next image" at bounding box center [478, 114] width 8 height 8
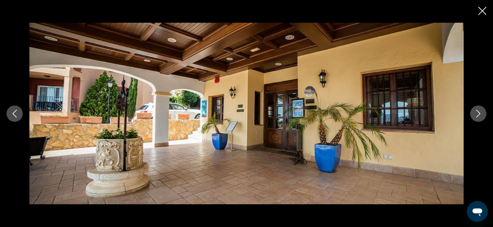
click at [482, 111] on icon "Next image" at bounding box center [478, 114] width 8 height 8
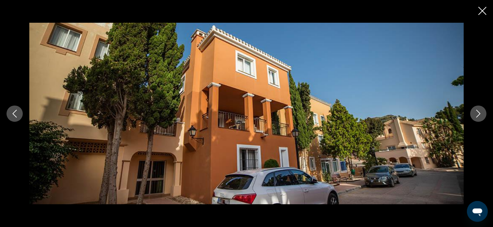
click at [482, 111] on icon "Next image" at bounding box center [478, 114] width 8 height 8
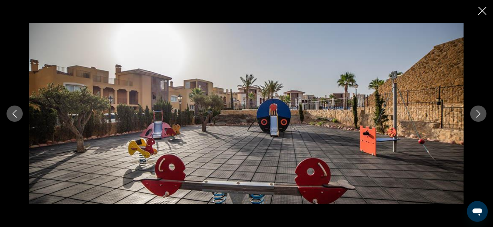
click at [482, 112] on button "Next image" at bounding box center [478, 114] width 16 height 16
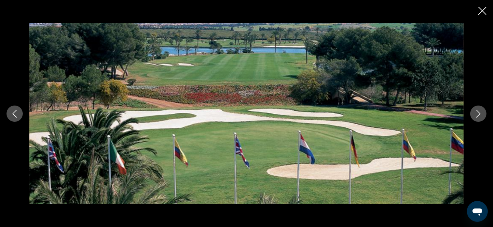
click at [483, 113] on button "Next image" at bounding box center [478, 114] width 16 height 16
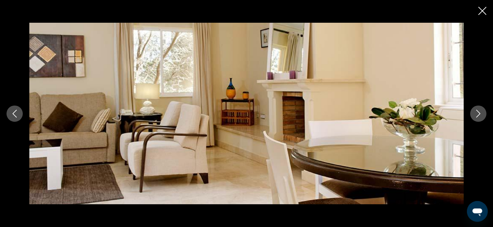
click at [483, 113] on button "Next image" at bounding box center [478, 114] width 16 height 16
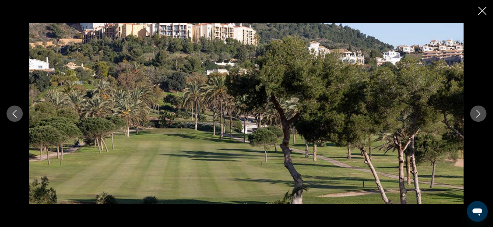
click at [480, 11] on icon "Close slideshow" at bounding box center [482, 11] width 8 height 8
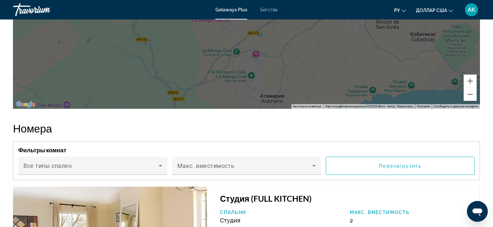
scroll to position [944, 0]
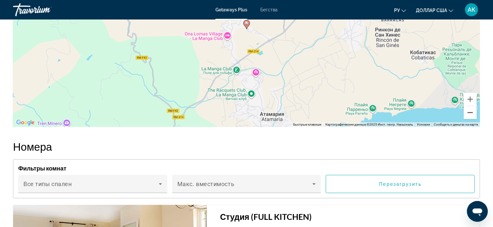
click at [472, 119] on button "Уменьшить" at bounding box center [470, 112] width 13 height 13
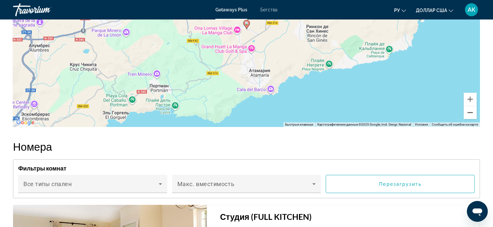
click at [472, 119] on button "Уменьшить" at bounding box center [470, 112] width 13 height 13
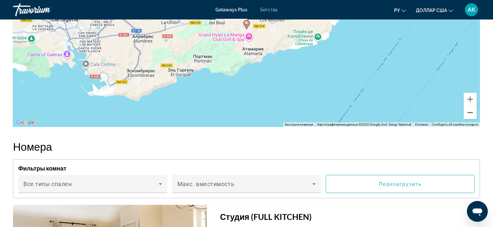
click at [472, 119] on button "Уменьшить" at bounding box center [470, 112] width 13 height 13
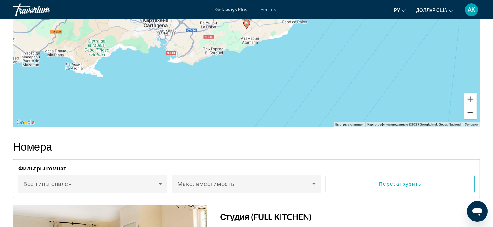
click at [472, 119] on button "Уменьшить" at bounding box center [470, 112] width 13 height 13
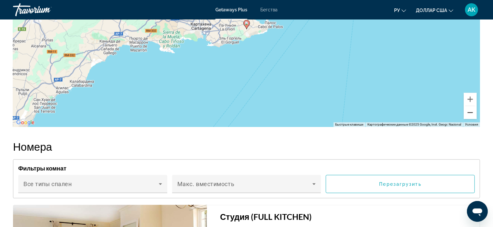
click at [472, 119] on button "Уменьшить" at bounding box center [470, 112] width 13 height 13
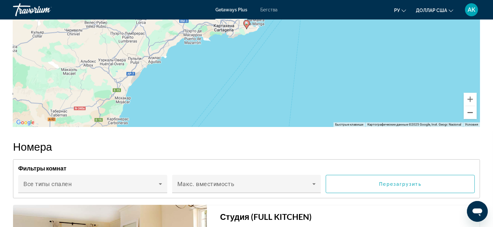
click at [472, 119] on button "Уменьшить" at bounding box center [470, 112] width 13 height 13
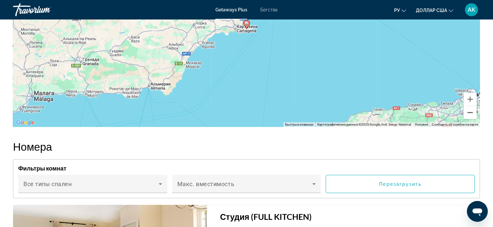
click at [472, 119] on button "Уменьшить" at bounding box center [470, 112] width 13 height 13
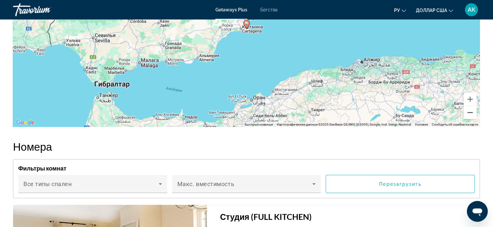
click at [472, 119] on button "Уменьшить" at bounding box center [470, 112] width 13 height 13
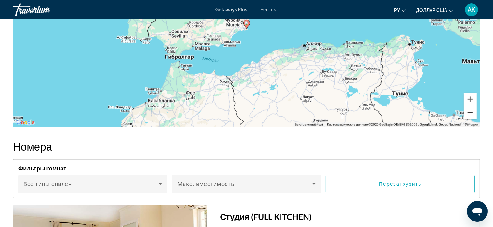
click at [472, 119] on button "Уменьшить" at bounding box center [470, 112] width 13 height 13
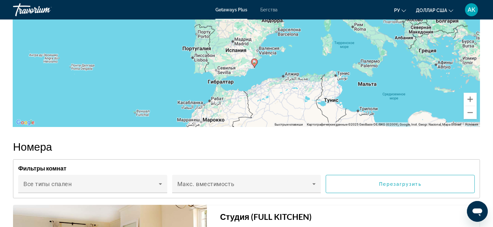
drag, startPoint x: 295, startPoint y: 51, endPoint x: 303, endPoint y: 91, distance: 40.8
click at [303, 91] on div "Чтобы активировать перетаскивание с помощью кнопок, нажмите Alt + Ввод. После э…" at bounding box center [246, 29] width 467 height 195
click at [472, 106] on button "Увеличить" at bounding box center [470, 99] width 13 height 13
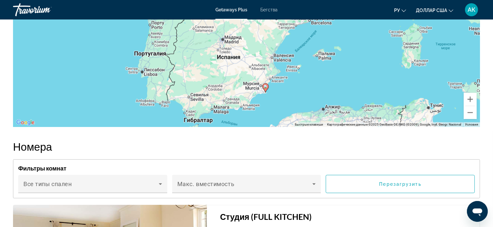
drag, startPoint x: 312, startPoint y: 132, endPoint x: 318, endPoint y: 118, distance: 15.5
click at [318, 118] on div "Чтобы активировать перетаскивание с помощью кнопок, нажмите Alt + Ввод. После э…" at bounding box center [246, 29] width 467 height 195
click at [471, 106] on button "Увеличить" at bounding box center [470, 99] width 13 height 13
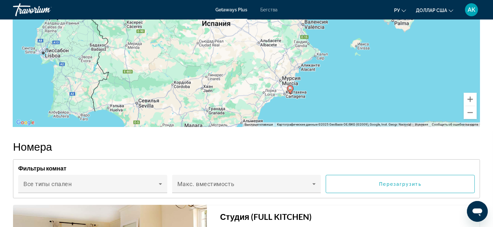
drag, startPoint x: 326, startPoint y: 135, endPoint x: 332, endPoint y: 64, distance: 71.5
click at [332, 67] on div "Чтобы активировать перетаскивание с помощью кнопок, нажмите Alt + Ввод. После э…" at bounding box center [246, 29] width 467 height 195
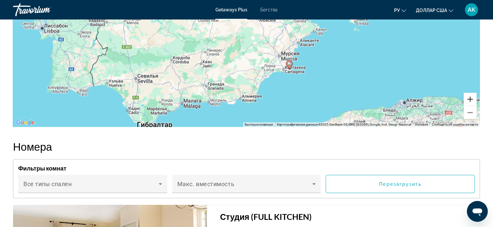
click at [471, 106] on button "Увеличить" at bounding box center [470, 99] width 13 height 13
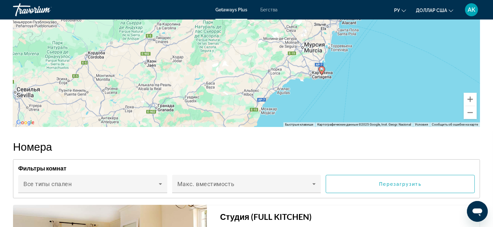
drag, startPoint x: 368, startPoint y: 137, endPoint x: 359, endPoint y: 101, distance: 37.4
click at [359, 101] on div "Чтобы активировать перетаскивание с помощью кнопок, нажмите Alt + Ввод. После э…" at bounding box center [246, 29] width 467 height 195
click at [469, 106] on button "Увеличить" at bounding box center [470, 99] width 13 height 13
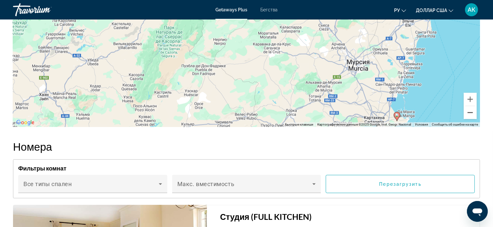
click at [471, 119] on button "Уменьшить" at bounding box center [470, 112] width 13 height 13
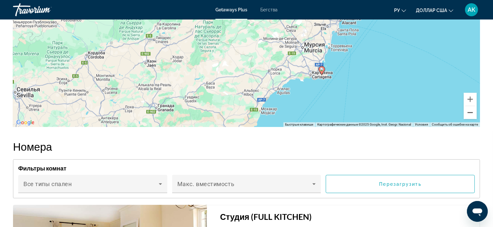
click at [471, 119] on button "Уменьшить" at bounding box center [470, 112] width 13 height 13
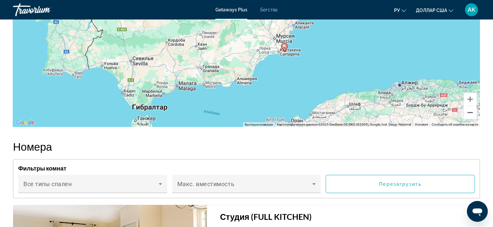
click at [469, 119] on button "Уменьшить" at bounding box center [470, 112] width 13 height 13
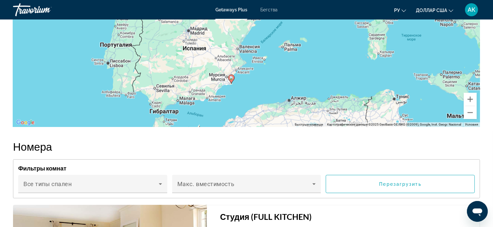
drag, startPoint x: 310, startPoint y: 73, endPoint x: 276, endPoint y: 117, distance: 56.0
click at [276, 117] on div "Чтобы активировать перетаскивание с помощью кнопок, нажмите Alt + Ввод. После э…" at bounding box center [246, 29] width 467 height 195
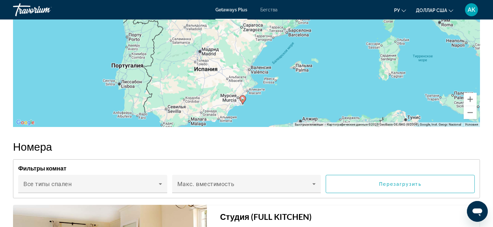
drag, startPoint x: 263, startPoint y: 99, endPoint x: 266, endPoint y: 110, distance: 11.4
click at [275, 122] on div "Чтобы активировать перетаскивание с помощью кнопок, нажмите Alt + Ввод. После э…" at bounding box center [246, 29] width 467 height 195
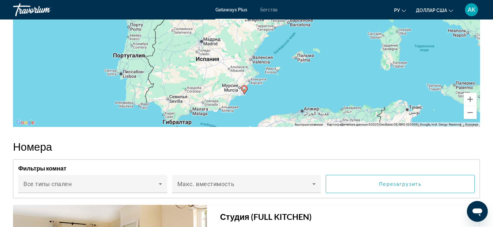
drag, startPoint x: 262, startPoint y: 88, endPoint x: 264, endPoint y: 79, distance: 9.3
click at [264, 79] on div "Чтобы активировать перетаскивание с помощью кнопок, нажмите Alt + Ввод. После э…" at bounding box center [246, 29] width 467 height 195
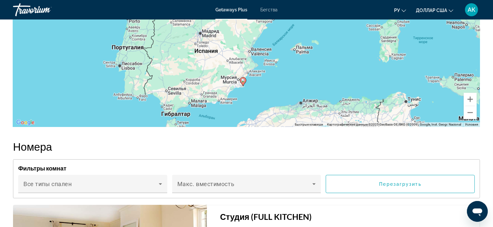
drag, startPoint x: 290, startPoint y: 116, endPoint x: 285, endPoint y: 88, distance: 28.1
click at [285, 89] on div "Чтобы активировать перетаскивание с помощью кнопок, нажмите Alt + Ввод. После э…" at bounding box center [246, 29] width 467 height 195
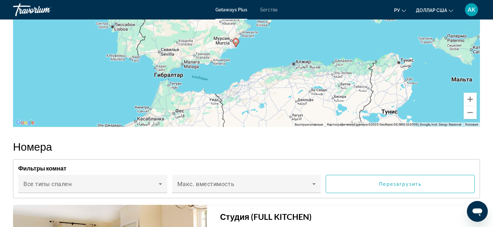
drag, startPoint x: 282, startPoint y: 102, endPoint x: 281, endPoint y: 87, distance: 15.3
click at [281, 87] on div "Чтобы активировать перетаскивание с помощью кнопок, нажмите Alt + Ввод. После э…" at bounding box center [246, 29] width 467 height 195
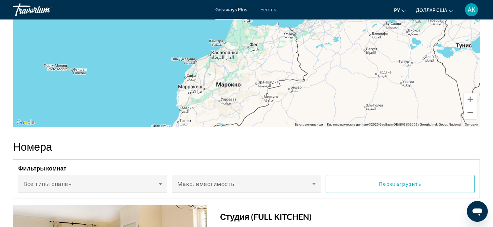
drag, startPoint x: 267, startPoint y: 119, endPoint x: 352, endPoint y: 56, distance: 106.0
click at [352, 56] on div "Чтобы активировать перетаскивание с помощью кнопок, нажмите Alt + Ввод. После э…" at bounding box center [246, 29] width 467 height 195
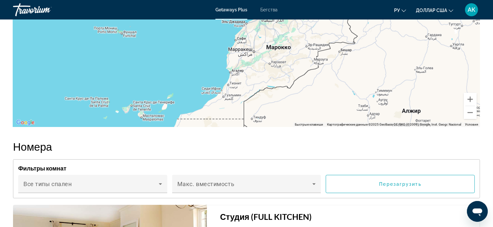
drag, startPoint x: 279, startPoint y: 89, endPoint x: 329, endPoint y: 52, distance: 61.7
click at [329, 52] on div "Чтобы активировать перетаскивание с помощью кнопок, нажмите Alt + Ввод. После э…" at bounding box center [246, 29] width 467 height 195
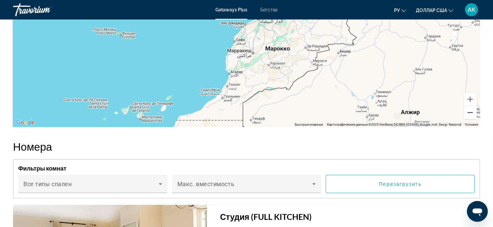
click at [470, 119] on button "Уменьшить" at bounding box center [470, 112] width 13 height 13
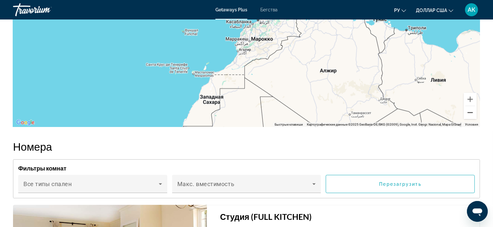
click at [470, 119] on button "Уменьшить" at bounding box center [470, 112] width 13 height 13
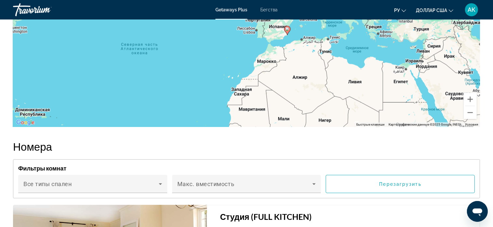
drag, startPoint x: 308, startPoint y: 82, endPoint x: 322, endPoint y: 110, distance: 31.2
click at [322, 110] on div "Чтобы активировать перетаскивание с помощью кнопок, нажмите Alt + Ввод. После э…" at bounding box center [246, 29] width 467 height 195
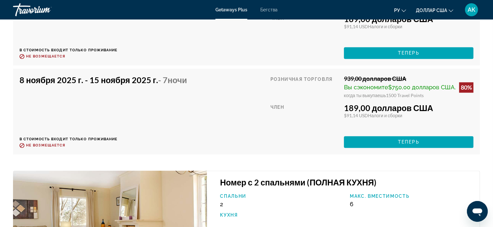
scroll to position [1300, 0]
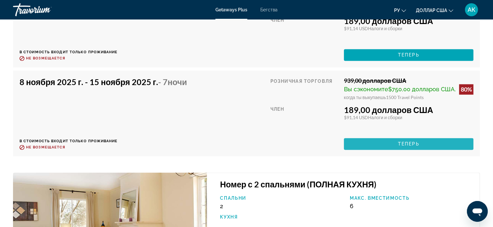
click at [392, 152] on span "Основное содержание" at bounding box center [409, 144] width 130 height 16
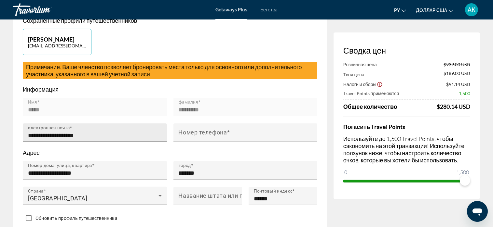
scroll to position [195, 0]
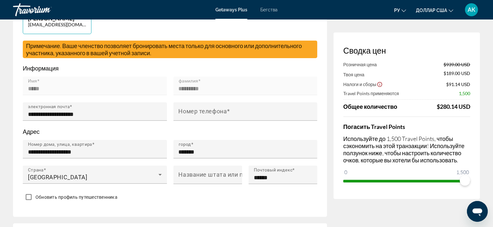
click at [452, 10] on icon "Изменить валюту" at bounding box center [451, 10] width 5 height 5
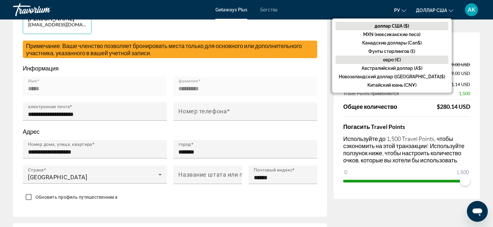
click at [424, 59] on button "евро (€)" at bounding box center [392, 60] width 113 height 8
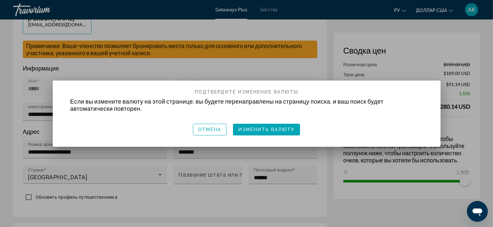
scroll to position [0, 0]
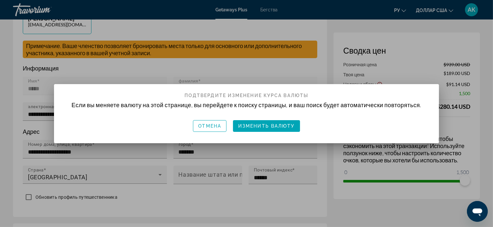
click at [423, 55] on div at bounding box center [246, 113] width 493 height 227
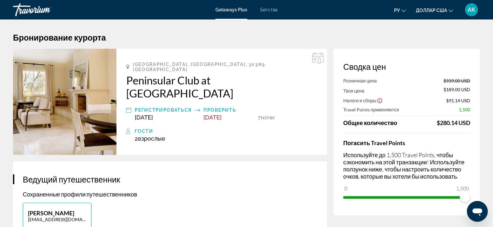
scroll to position [195, 0]
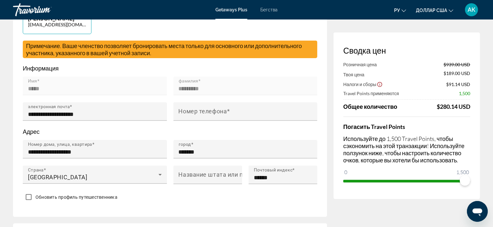
click at [469, 11] on font "АК" at bounding box center [472, 9] width 8 height 7
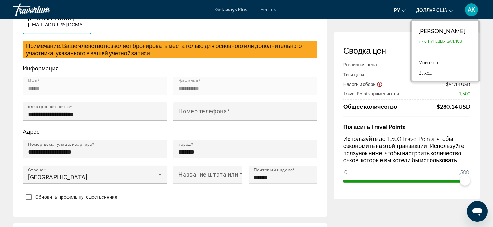
click at [402, 41] on div "Сводка цен Розничная цена $939.00 USD Твоя цена $189.00 USD Налоги и сборы $91.…" at bounding box center [407, 116] width 146 height 167
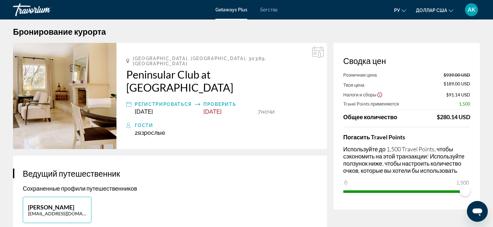
scroll to position [0, 0]
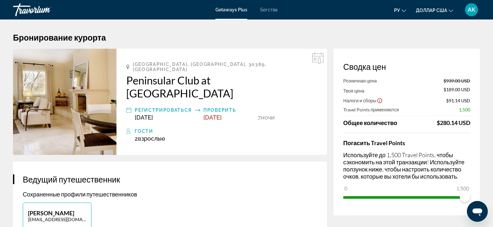
click at [301, 110] on div "[GEOGRAPHIC_DATA], ESP Peninsular Club at [GEOGRAPHIC_DATA] Регистрироваться [D…" at bounding box center [221, 102] width 211 height 106
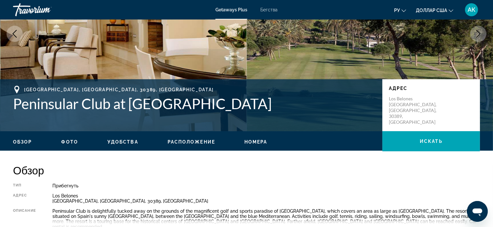
scroll to position [98, 0]
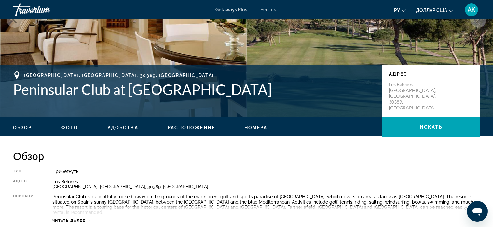
click at [470, 11] on button "Next image" at bounding box center [478, 19] width 16 height 16
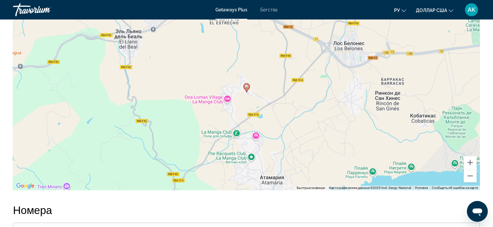
scroll to position [879, 0]
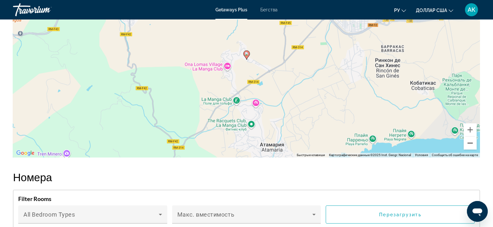
click at [471, 140] on button "Уменьшить" at bounding box center [470, 143] width 13 height 13
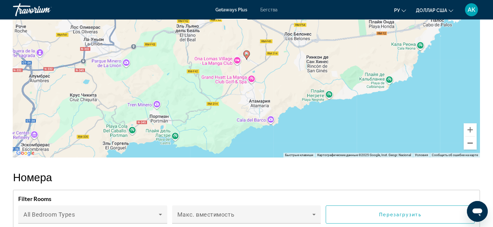
click at [471, 140] on button "Уменьшить" at bounding box center [470, 143] width 13 height 13
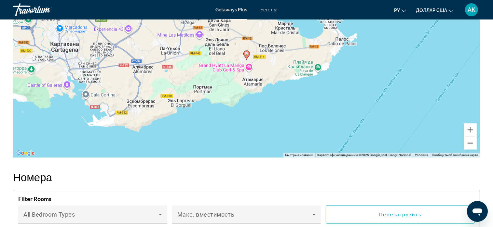
click at [471, 140] on button "Уменьшить" at bounding box center [470, 143] width 13 height 13
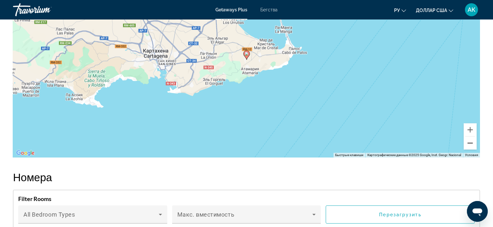
click at [471, 140] on button "Уменьшить" at bounding box center [470, 143] width 13 height 13
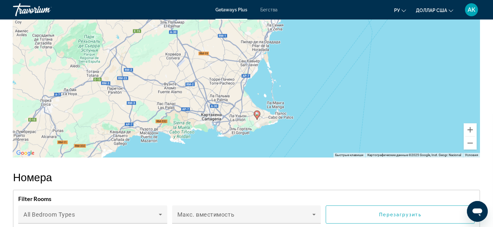
drag, startPoint x: 227, startPoint y: 70, endPoint x: 238, endPoint y: 130, distance: 60.8
click at [238, 130] on div "Чтобы активировать перетаскивание с помощью клавиатуры, нажмите Alt + Ввод. Пос…" at bounding box center [246, 60] width 467 height 195
click at [469, 137] on button "Уменьшить" at bounding box center [470, 143] width 13 height 13
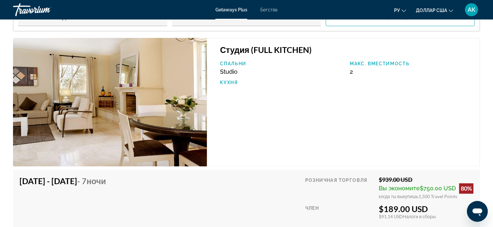
scroll to position [1061, 0]
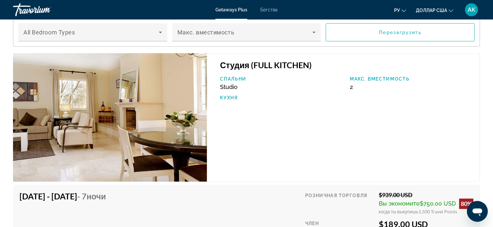
click at [185, 90] on img "Основное содержание" at bounding box center [110, 117] width 194 height 129
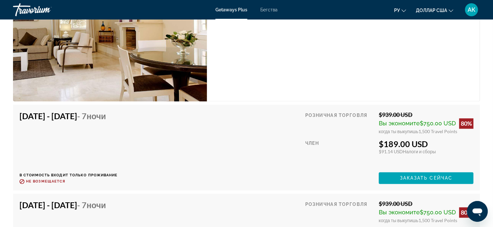
scroll to position [1126, 0]
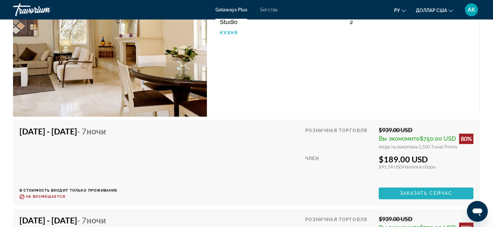
click at [430, 186] on span "Основное содержание" at bounding box center [426, 194] width 95 height 16
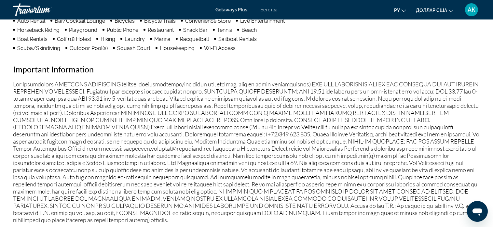
scroll to position [586, 0]
click at [276, 156] on p "Основное содержание" at bounding box center [246, 151] width 467 height 143
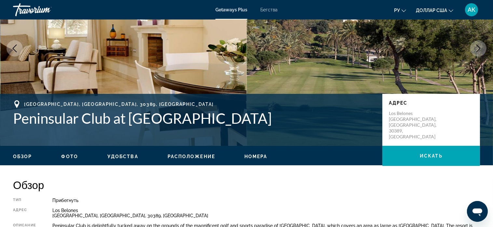
scroll to position [33, 0]
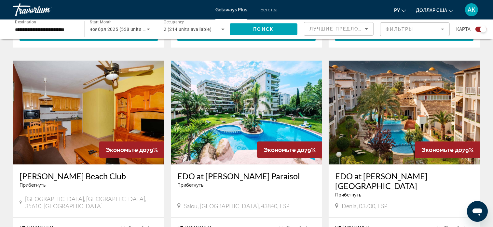
scroll to position [944, 0]
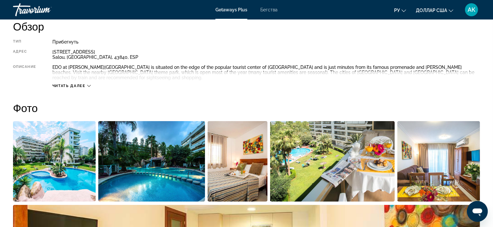
scroll to position [228, 0]
click at [88, 84] on div "Читать далее" at bounding box center [71, 86] width 38 height 4
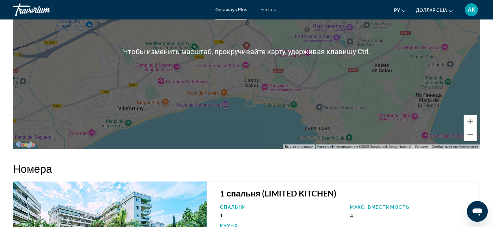
scroll to position [879, 0]
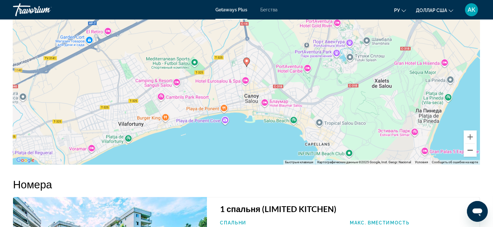
click at [468, 144] on button "Уменьшить" at bounding box center [470, 150] width 13 height 13
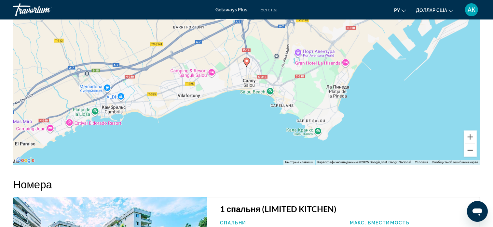
click at [468, 144] on button "Уменьшить" at bounding box center [470, 150] width 13 height 13
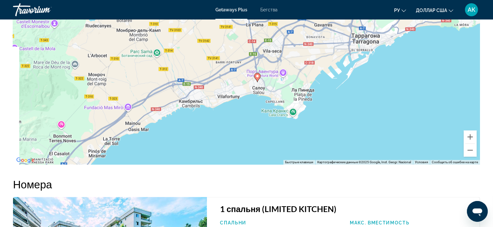
drag, startPoint x: 315, startPoint y: 81, endPoint x: 326, endPoint y: 97, distance: 19.2
click at [326, 97] on div "Чтобы активировать перетаскивание с помощью клавиатуры, нажмите Alt + Ввод. Пос…" at bounding box center [246, 67] width 467 height 195
click at [469, 146] on button "Уменьшить" at bounding box center [470, 150] width 13 height 13
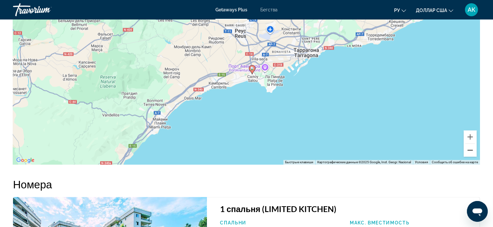
click at [469, 146] on button "Уменьшить" at bounding box center [470, 150] width 13 height 13
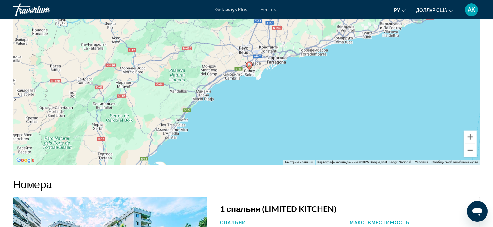
click at [469, 146] on button "Уменьшить" at bounding box center [470, 150] width 13 height 13
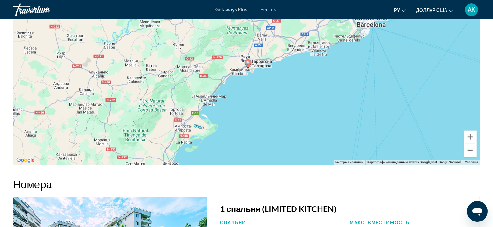
click at [469, 146] on button "Уменьшить" at bounding box center [470, 150] width 13 height 13
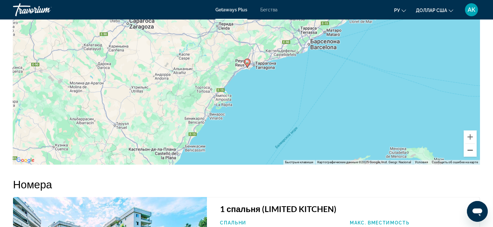
click at [469, 146] on button "Уменьшить" at bounding box center [470, 150] width 13 height 13
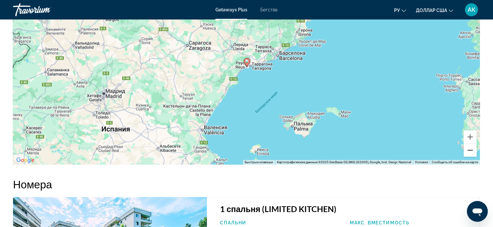
click at [469, 146] on button "Уменьшить" at bounding box center [470, 150] width 13 height 13
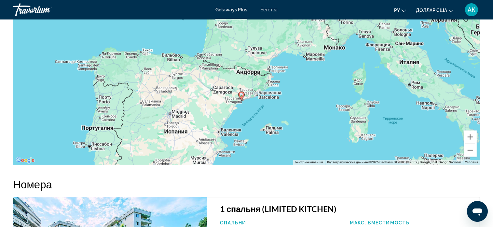
drag, startPoint x: 256, startPoint y: 74, endPoint x: 251, endPoint y: 108, distance: 34.6
click at [251, 108] on div "Чтобы активировать перетаскивание с помощью клавиатуры, нажмите Alt + Ввод. Пос…" at bounding box center [246, 67] width 467 height 195
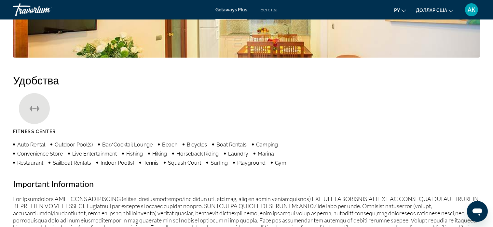
scroll to position [260, 0]
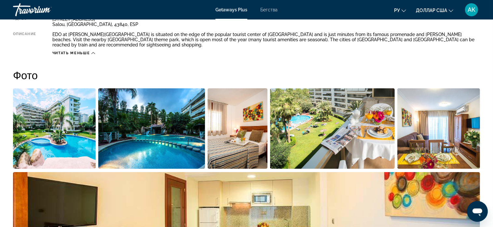
click at [87, 133] on img "Open full-screen image slider" at bounding box center [54, 129] width 83 height 81
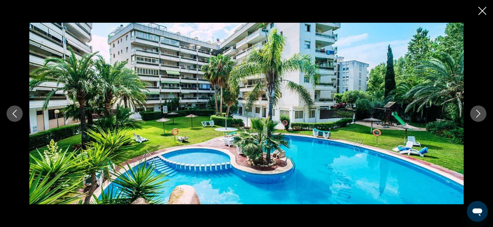
click at [476, 116] on icon "Next image" at bounding box center [478, 114] width 8 height 8
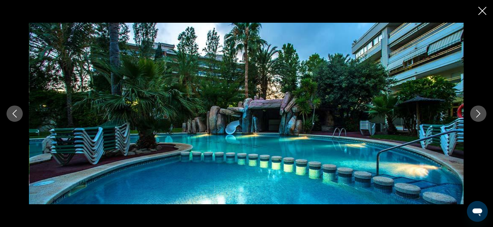
click at [476, 116] on icon "Next image" at bounding box center [478, 114] width 8 height 8
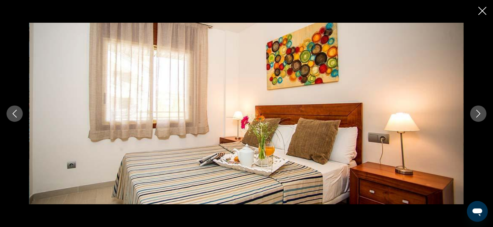
click at [476, 116] on icon "Next image" at bounding box center [478, 114] width 8 height 8
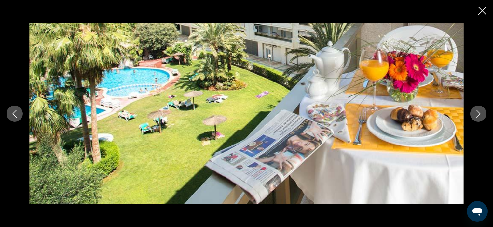
click at [476, 116] on icon "Next image" at bounding box center [478, 114] width 8 height 8
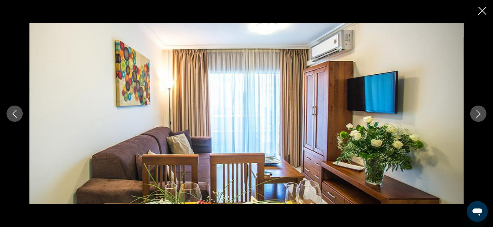
click at [476, 116] on icon "Next image" at bounding box center [478, 114] width 8 height 8
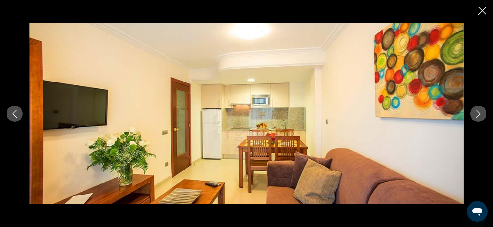
click at [476, 116] on icon "Next image" at bounding box center [478, 114] width 8 height 8
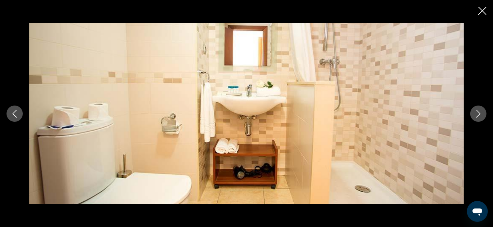
click at [476, 116] on icon "Next image" at bounding box center [478, 114] width 8 height 8
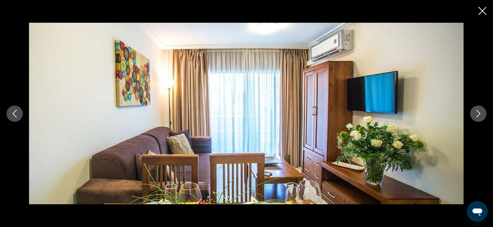
click at [476, 116] on icon "Next image" at bounding box center [478, 114] width 8 height 8
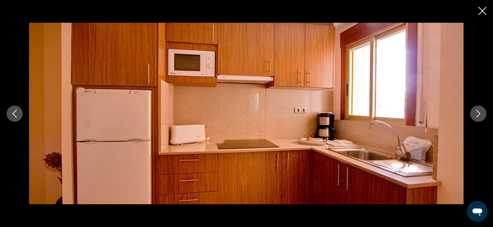
click at [476, 116] on icon "Next image" at bounding box center [478, 114] width 8 height 8
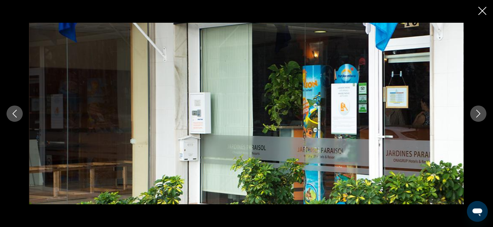
click at [476, 116] on icon "Next image" at bounding box center [478, 114] width 8 height 8
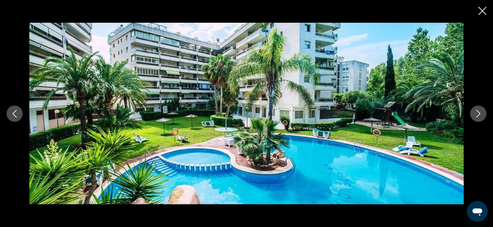
click at [476, 116] on icon "Next image" at bounding box center [478, 114] width 8 height 8
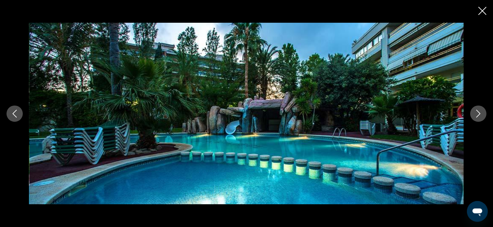
click at [476, 116] on icon "Next image" at bounding box center [478, 114] width 8 height 8
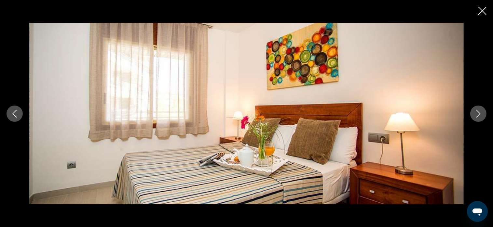
click at [476, 116] on icon "Next image" at bounding box center [478, 114] width 8 height 8
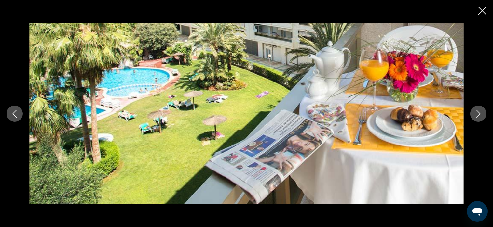
click at [482, 7] on icon "Close slideshow" at bounding box center [482, 11] width 8 height 8
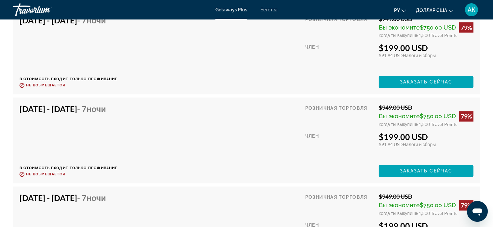
scroll to position [1204, 0]
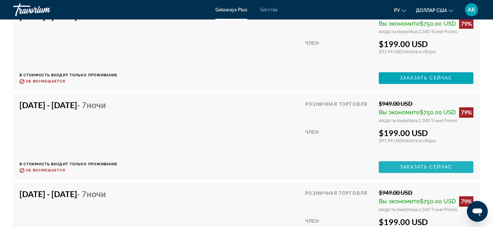
click at [413, 165] on span "Заказать сейчас" at bounding box center [426, 167] width 53 height 5
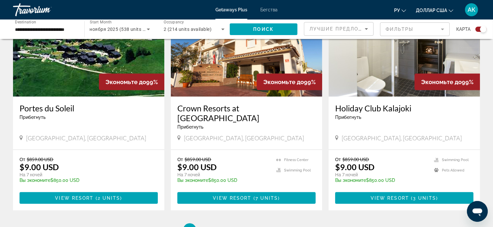
scroll to position [976, 0]
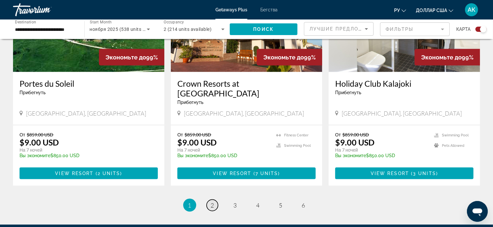
click at [214, 202] on span "2" at bounding box center [212, 205] width 3 height 7
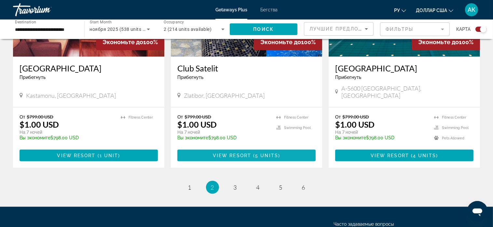
scroll to position [976, 0]
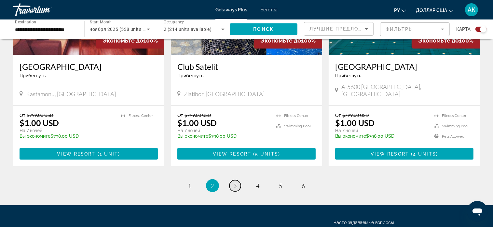
click at [236, 183] on span "3" at bounding box center [235, 186] width 3 height 7
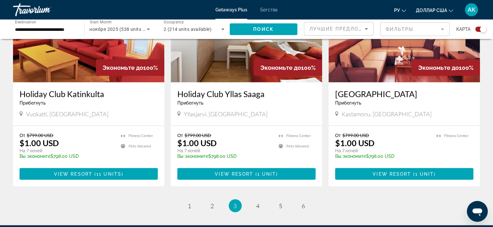
scroll to position [976, 0]
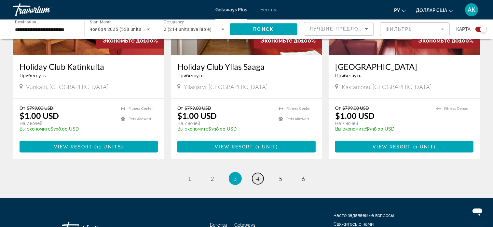
click at [256, 178] on span "4" at bounding box center [257, 178] width 3 height 7
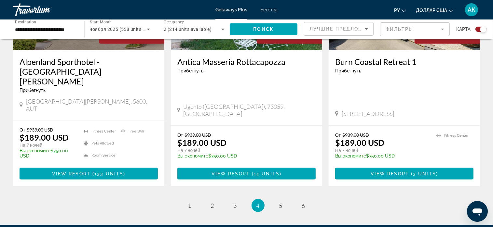
scroll to position [1009, 0]
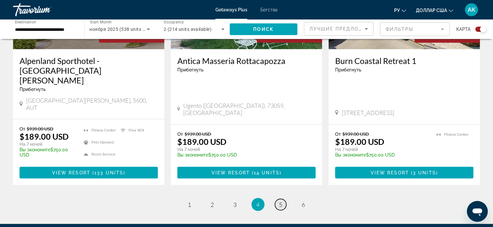
click at [282, 201] on span "5" at bounding box center [280, 204] width 3 height 7
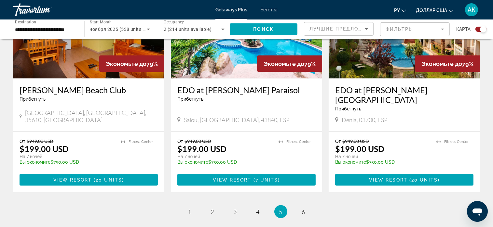
scroll to position [1030, 0]
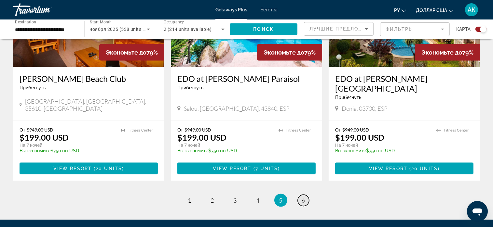
click at [305, 195] on link "page 6" at bounding box center [303, 200] width 11 height 11
